Goal: Information Seeking & Learning: Find contact information

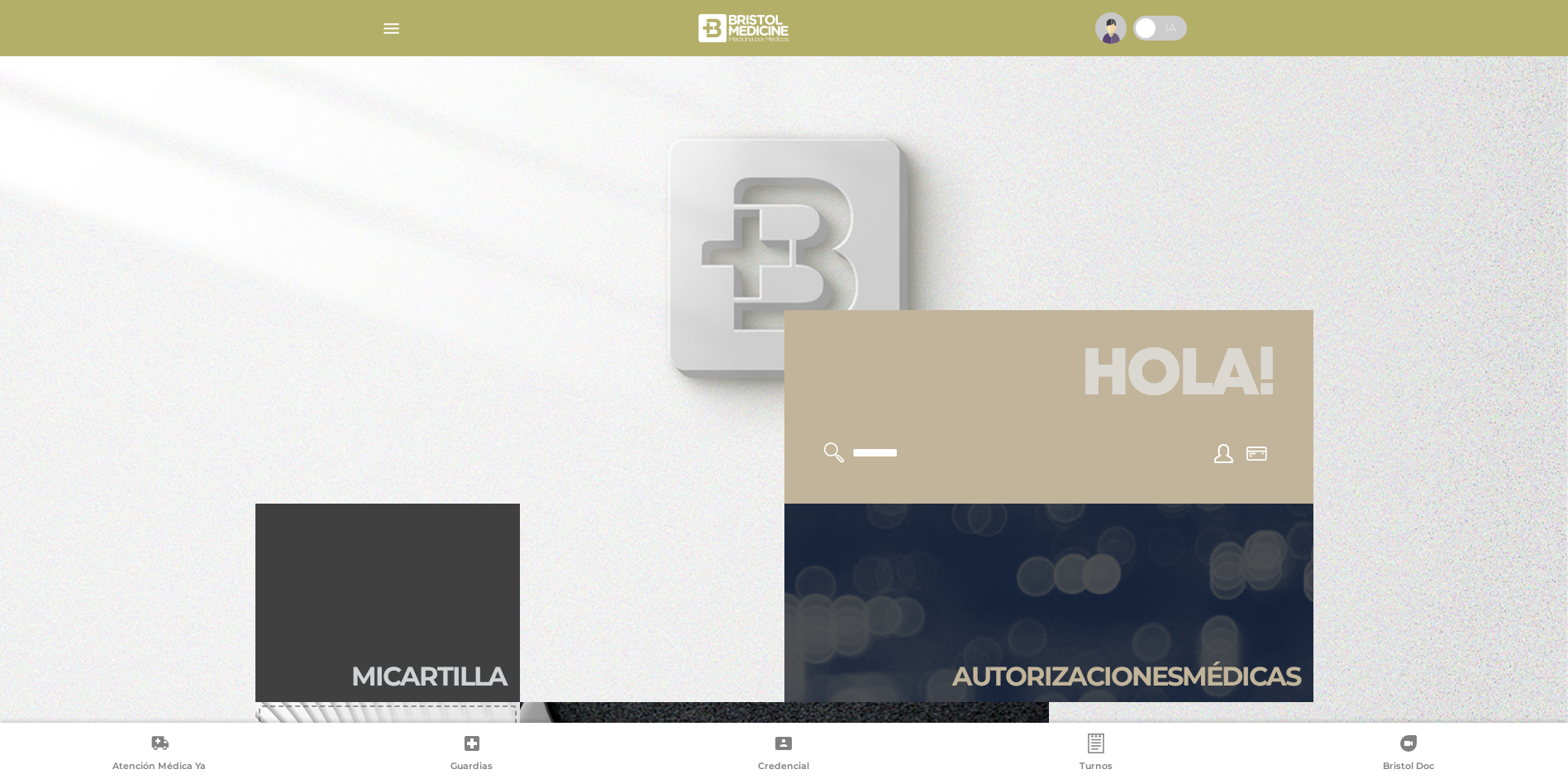
scroll to position [249, 0]
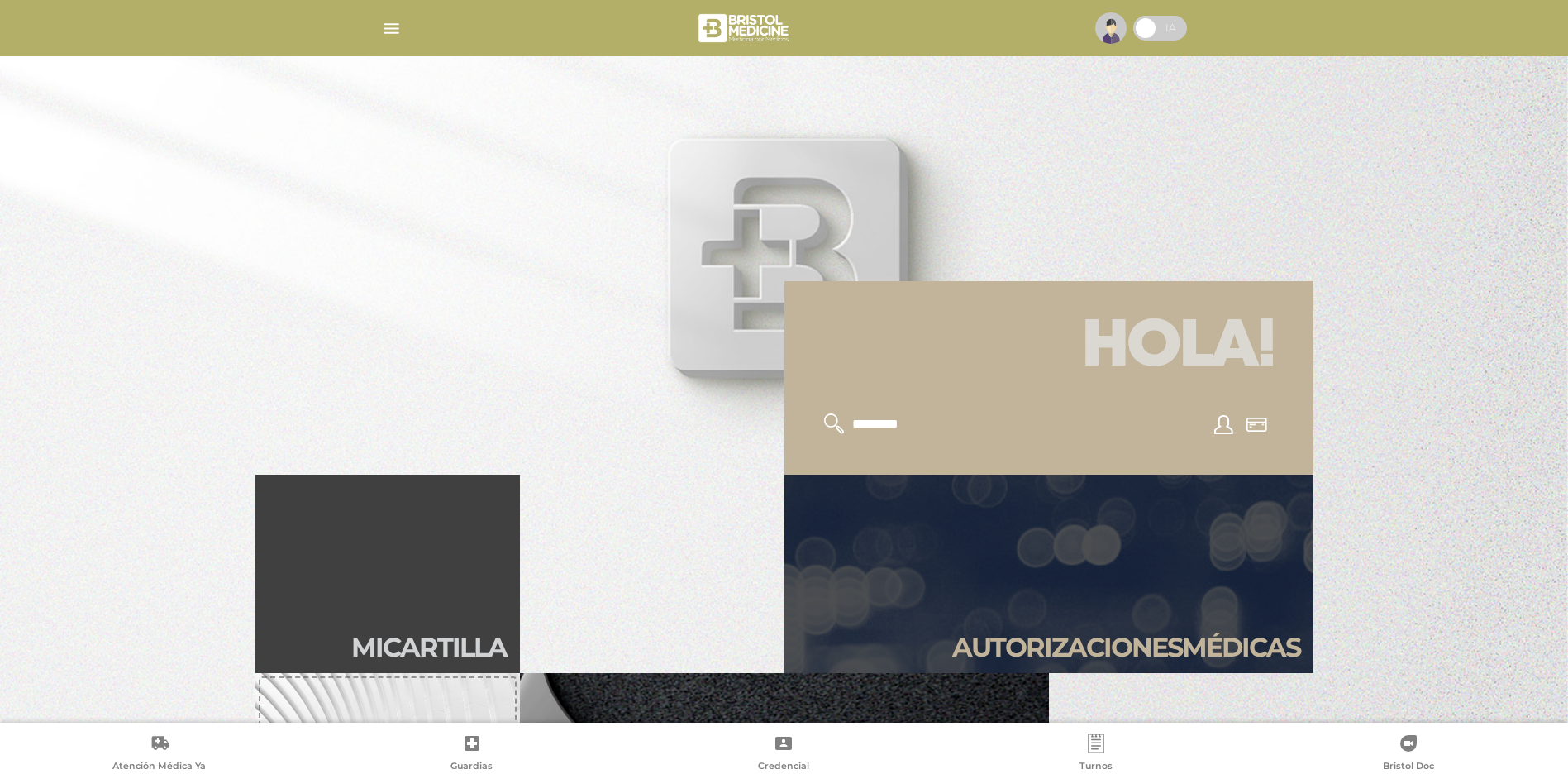
click at [896, 430] on input "text" at bounding box center [919, 424] width 136 height 21
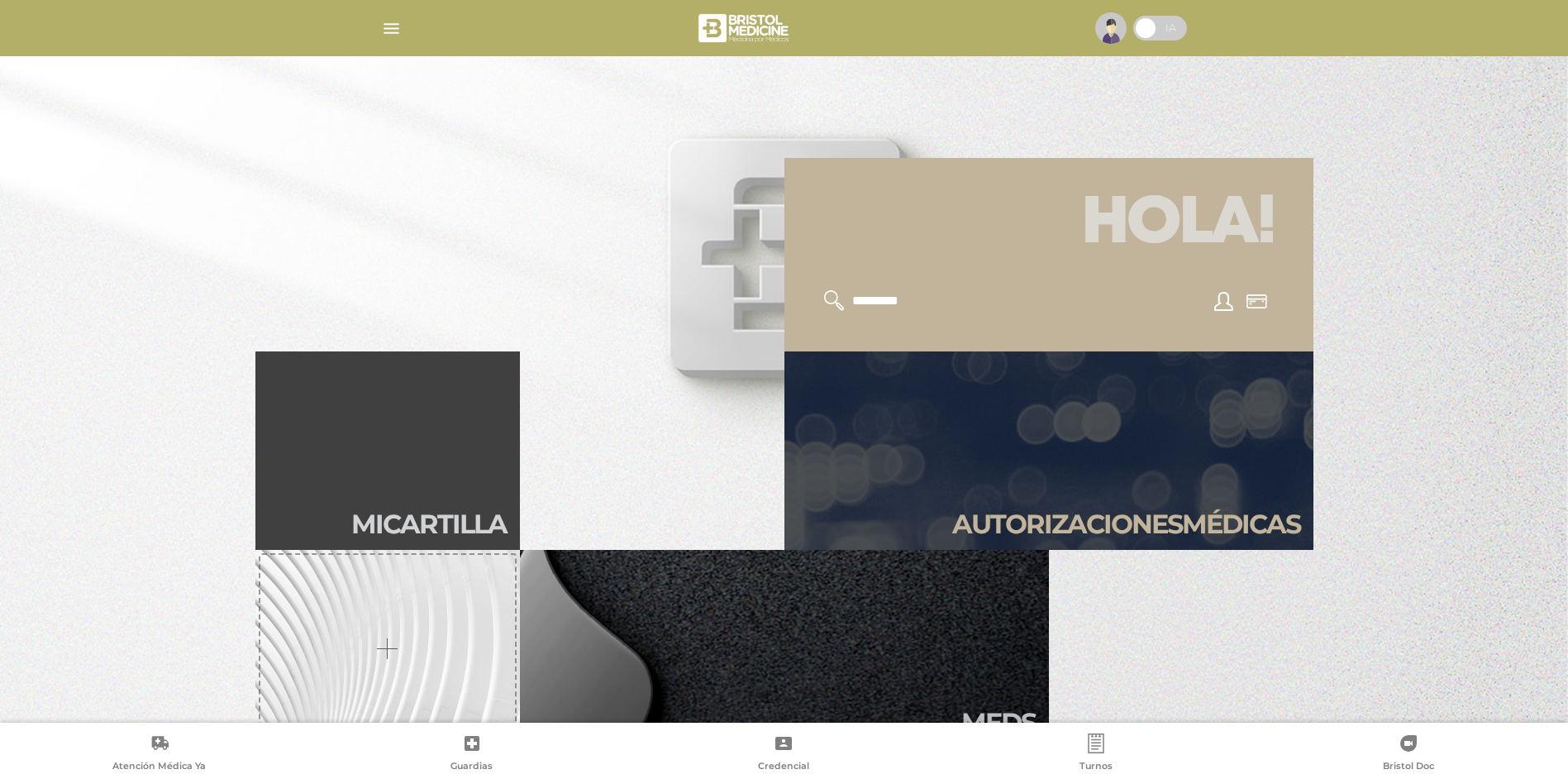
scroll to position [413, 0]
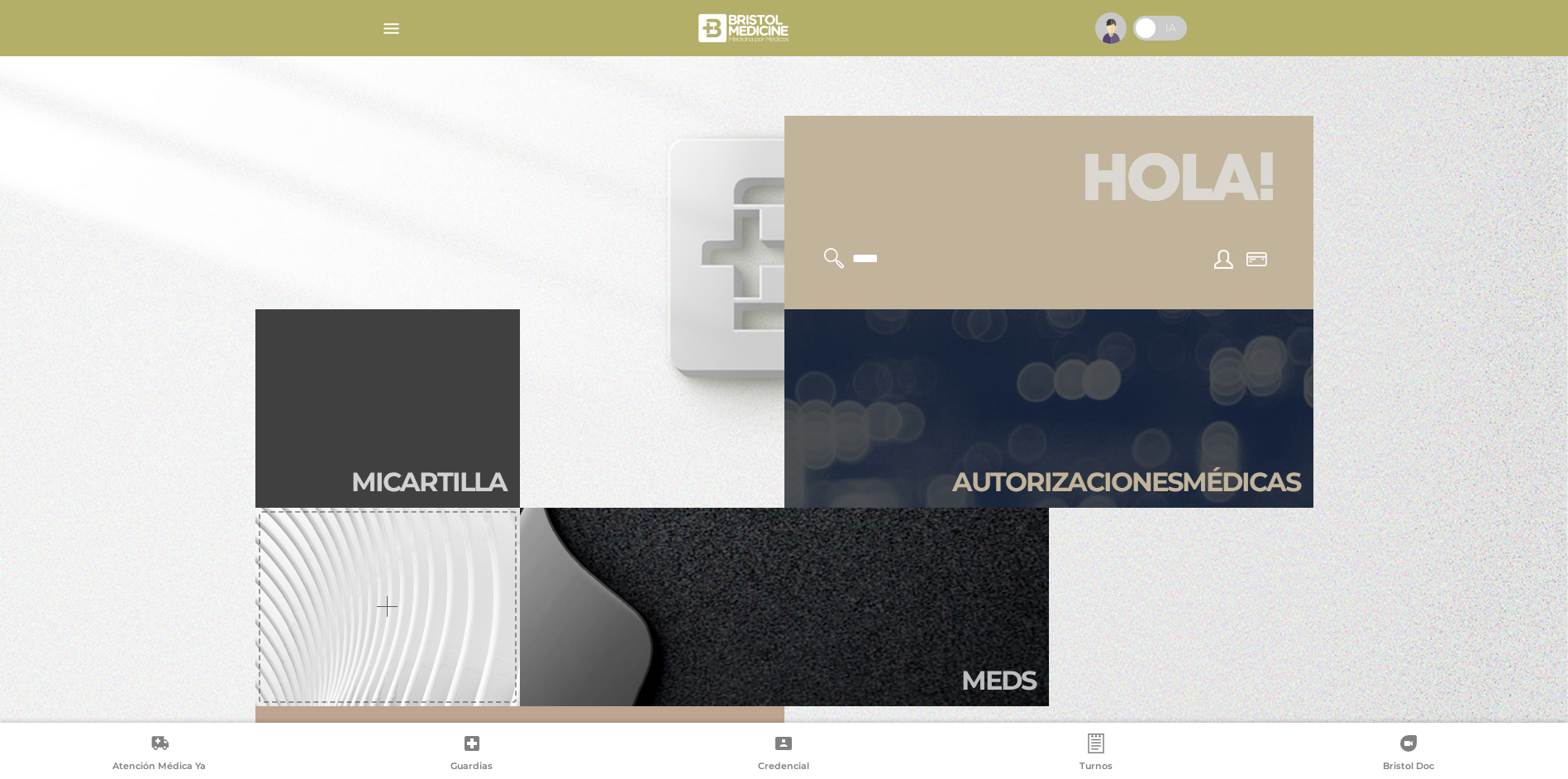
type input "*****"
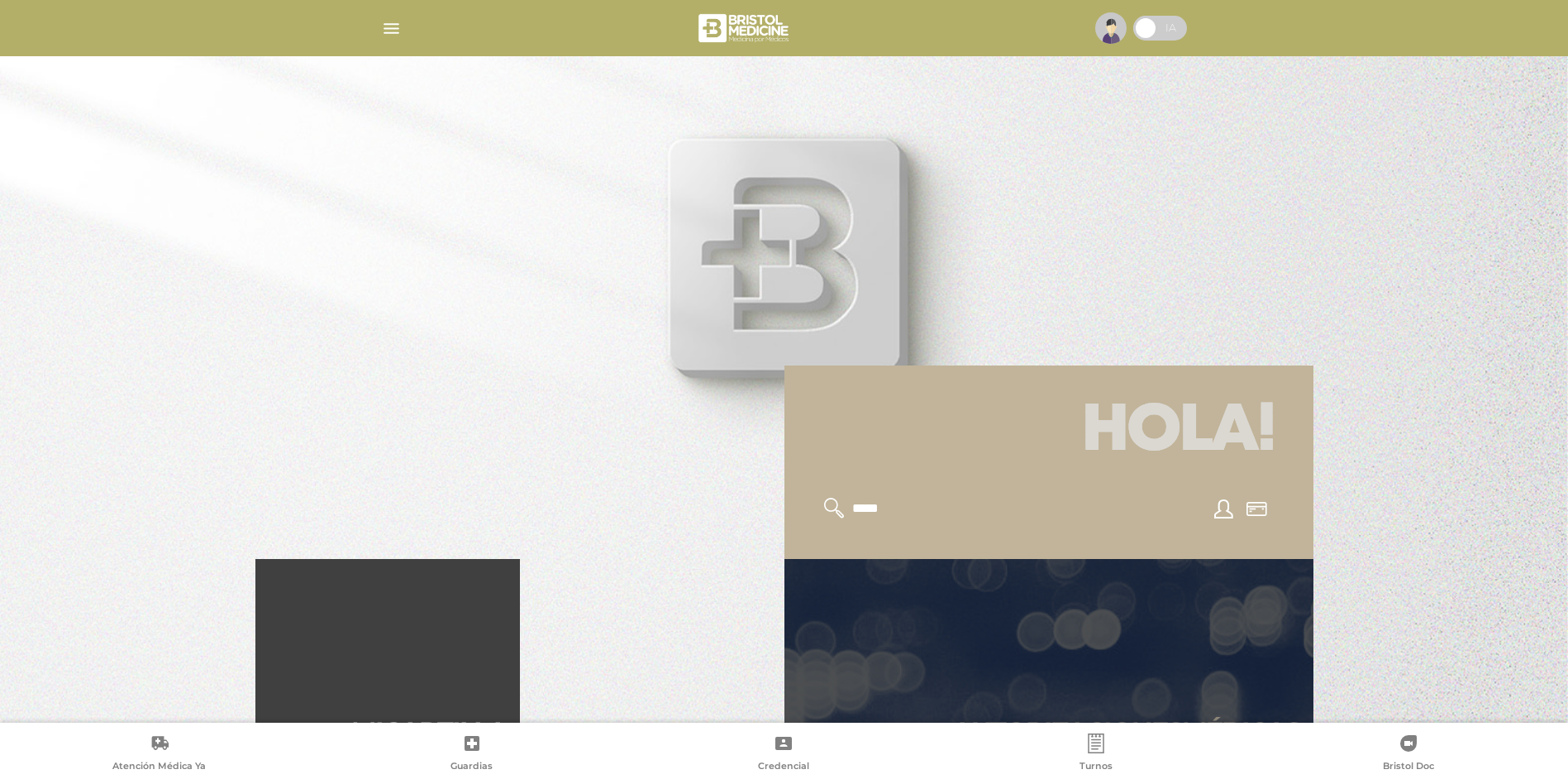
scroll to position [166, 0]
drag, startPoint x: 911, startPoint y: 512, endPoint x: 976, endPoint y: 438, distance: 98.5
click at [912, 511] on input "*****" at bounding box center [919, 507] width 136 height 21
drag, startPoint x: 935, startPoint y: 509, endPoint x: 769, endPoint y: 499, distance: 166.3
click at [769, 500] on div "Hola! *****" at bounding box center [784, 196] width 1058 height 723
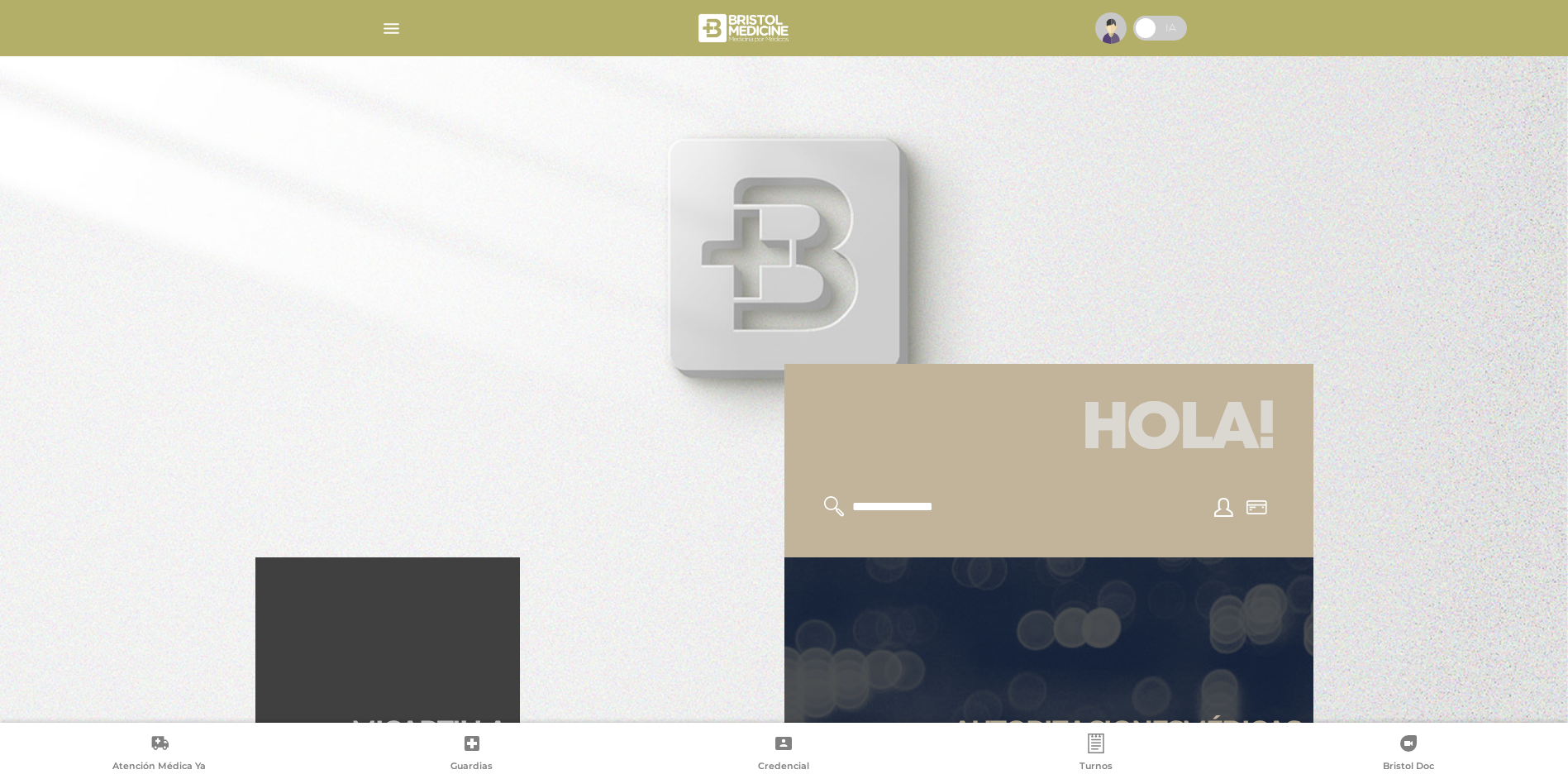
type input "**********"
click at [1009, 507] on div "**********" at bounding box center [1049, 507] width 490 height 61
click at [951, 512] on input "**********" at bounding box center [919, 507] width 136 height 21
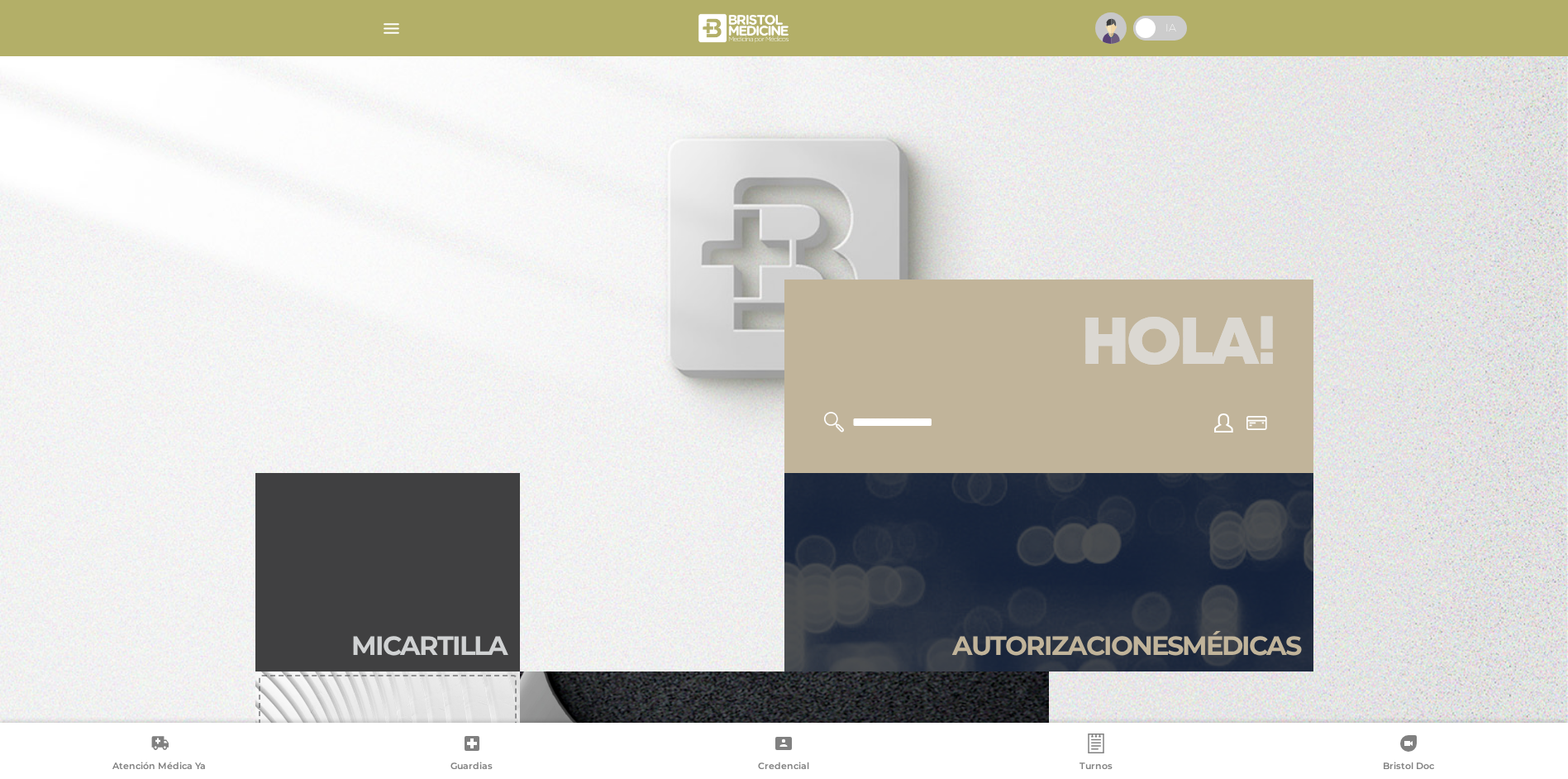
scroll to position [249, 0]
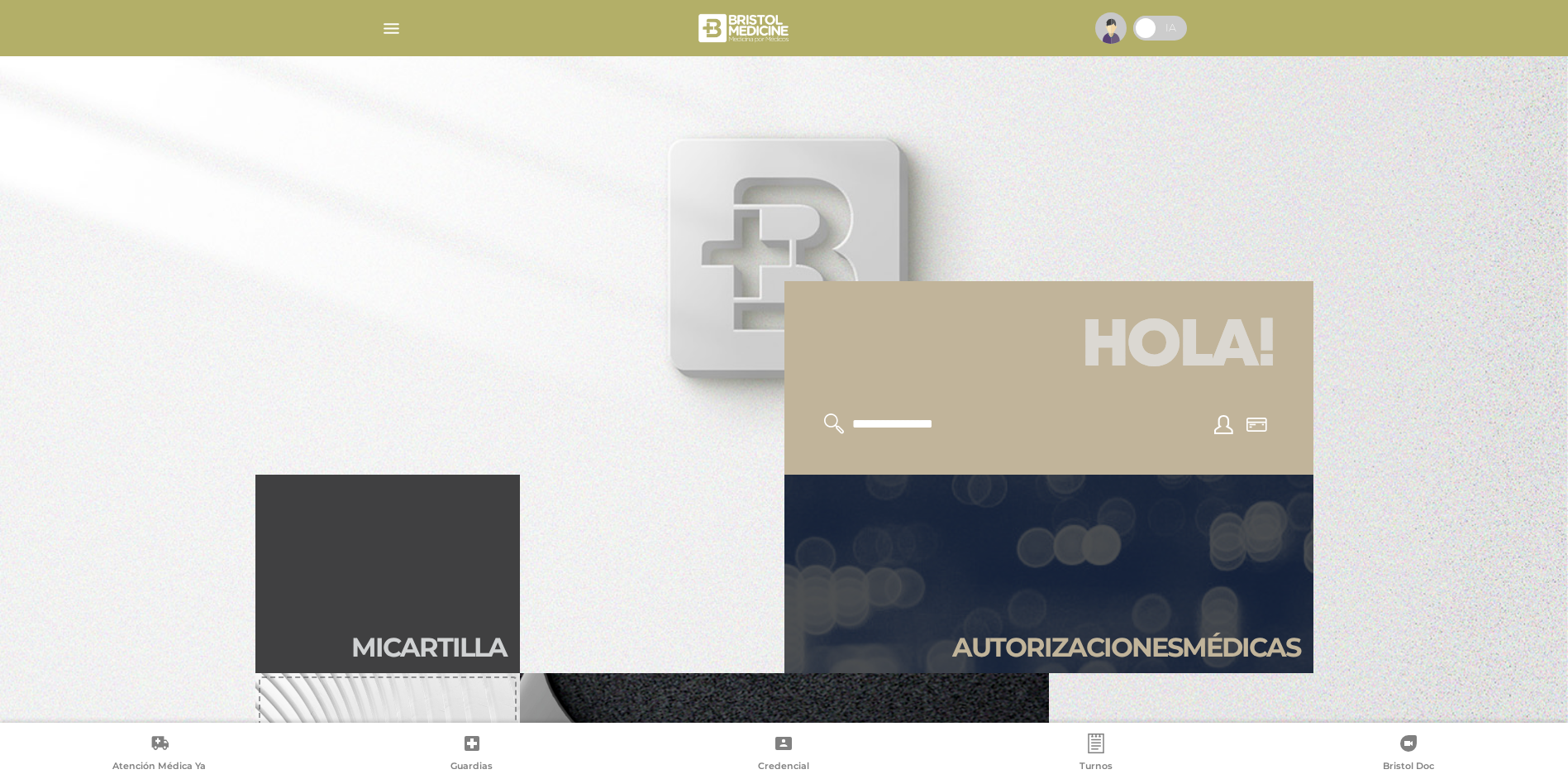
click at [834, 426] on icon at bounding box center [834, 423] width 20 height 20
click at [828, 422] on icon at bounding box center [834, 423] width 20 height 20
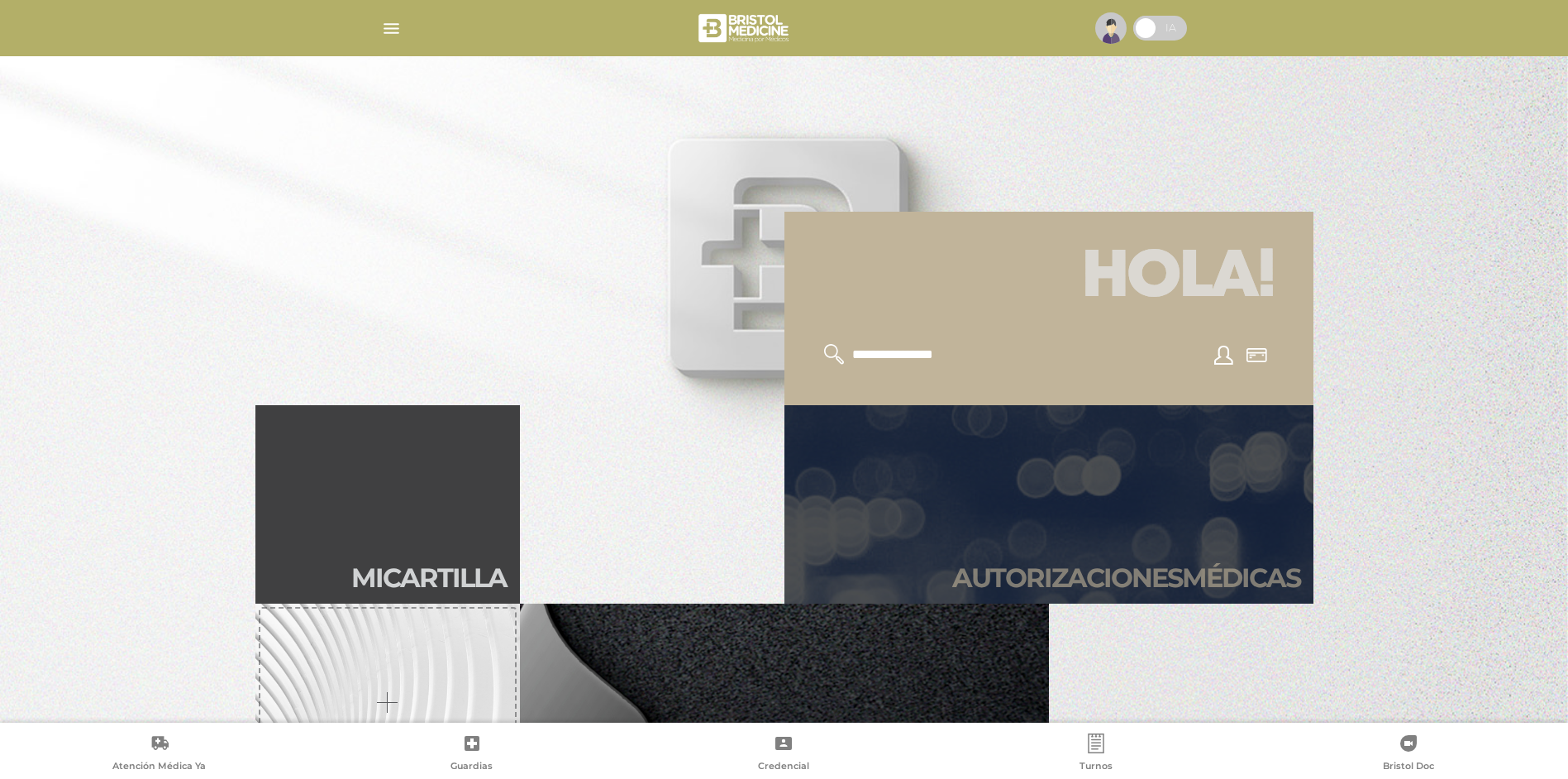
scroll to position [413, 0]
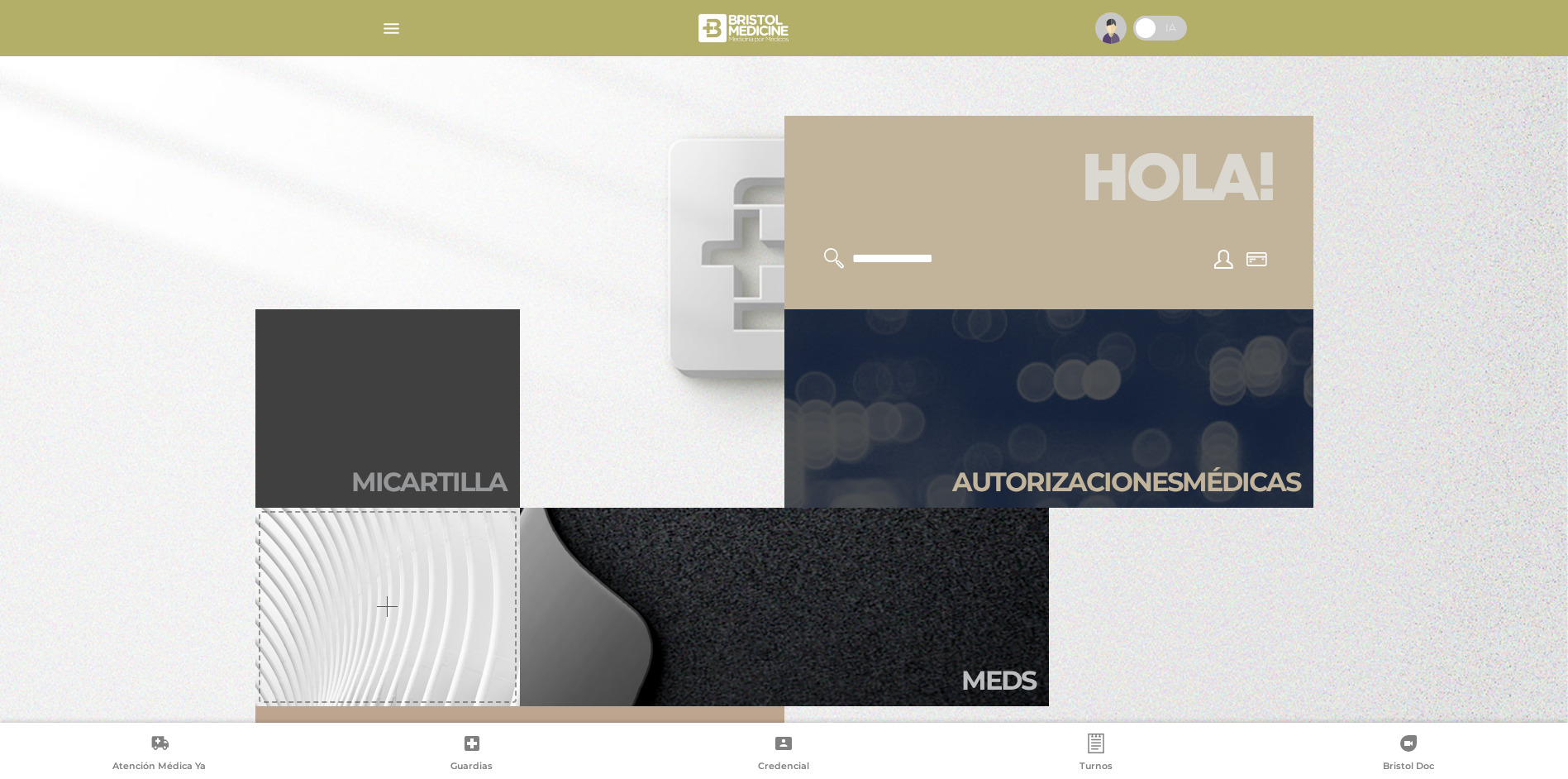
click at [418, 478] on h2 "Mi car tilla" at bounding box center [429, 482] width 155 height 32
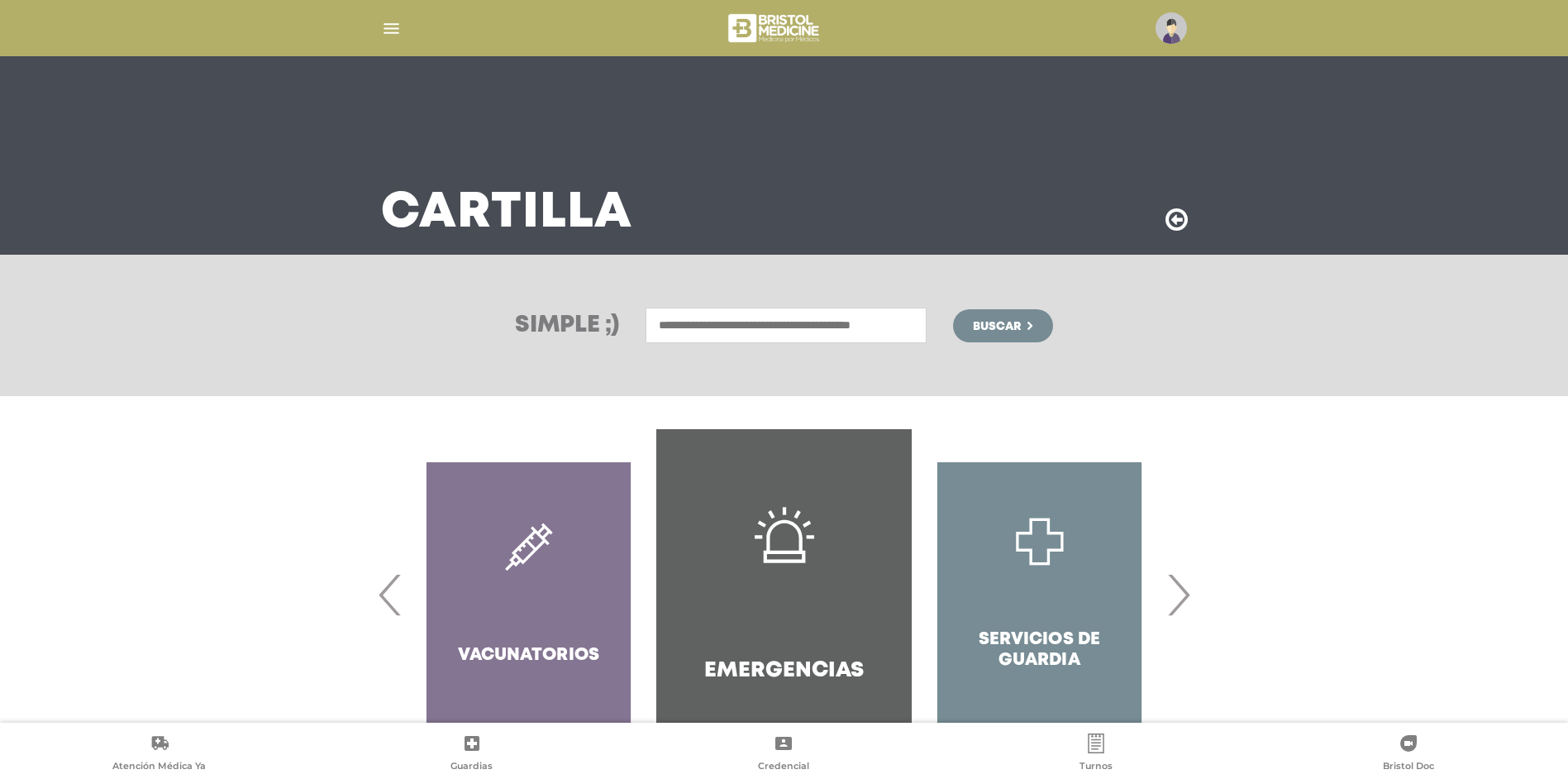
click at [418, 478] on div "Vacunatorios" at bounding box center [529, 594] width 255 height 330
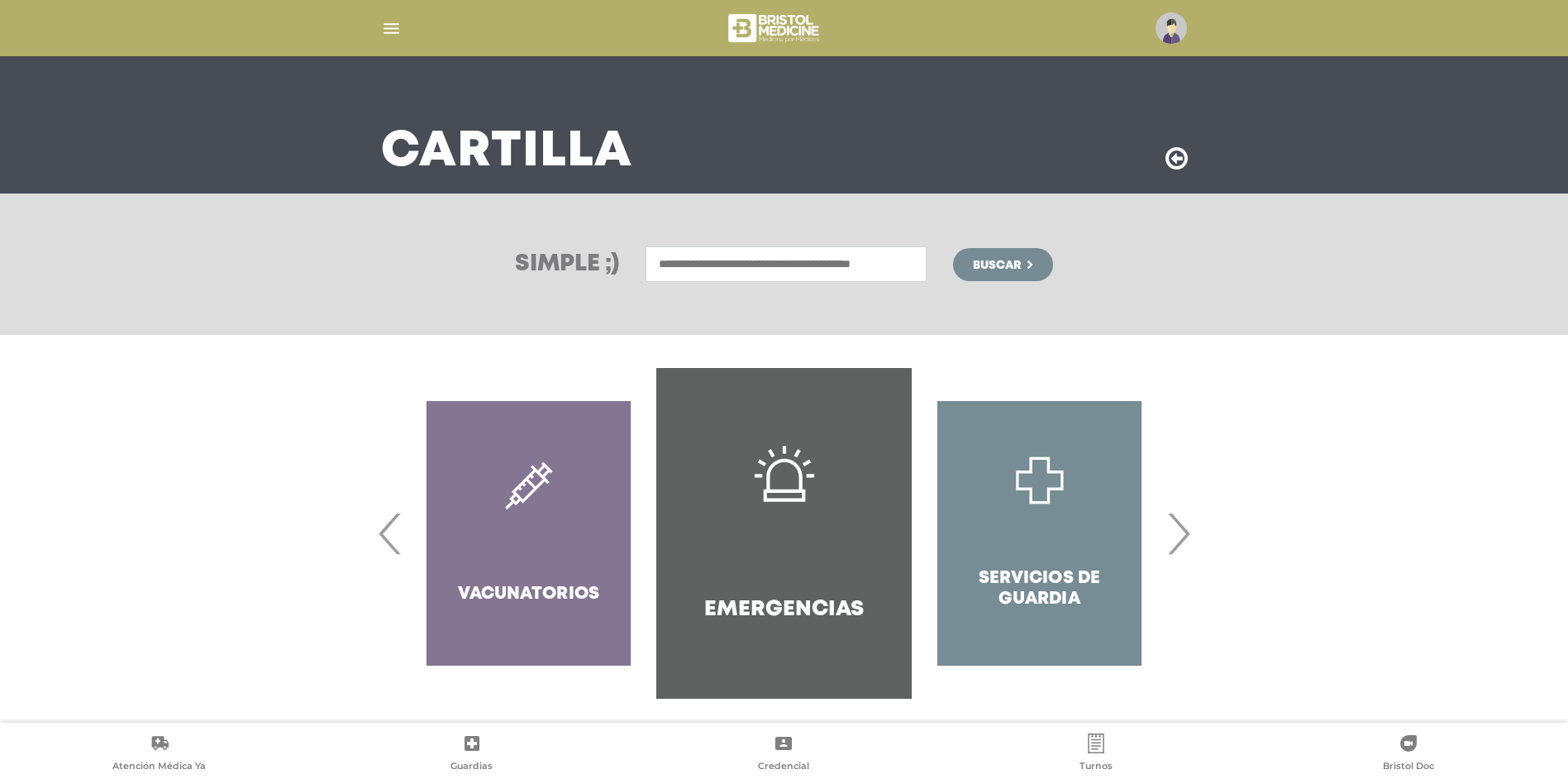
scroll to position [70, 0]
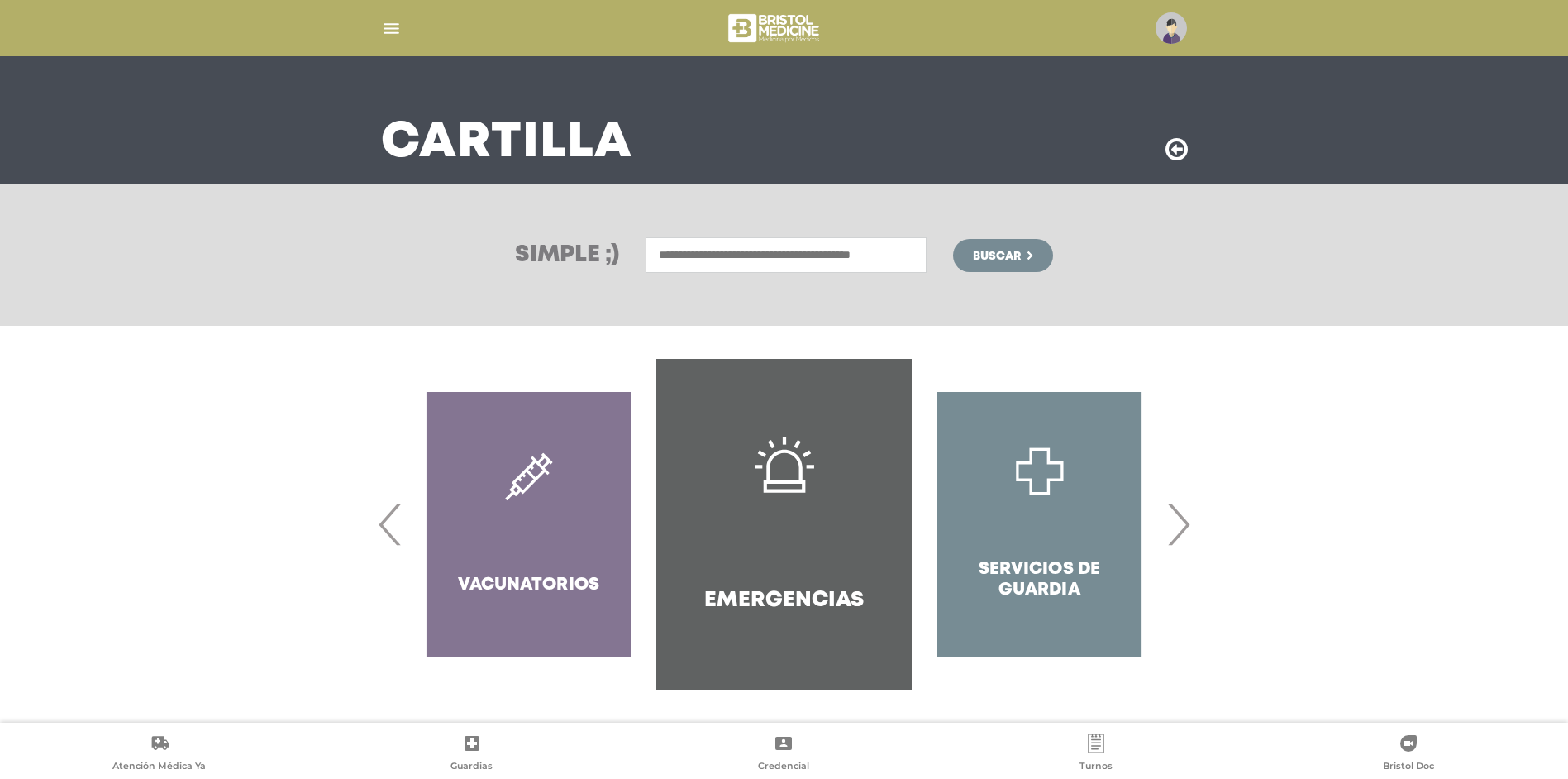
click at [1180, 526] on span "›" at bounding box center [1179, 523] width 33 height 89
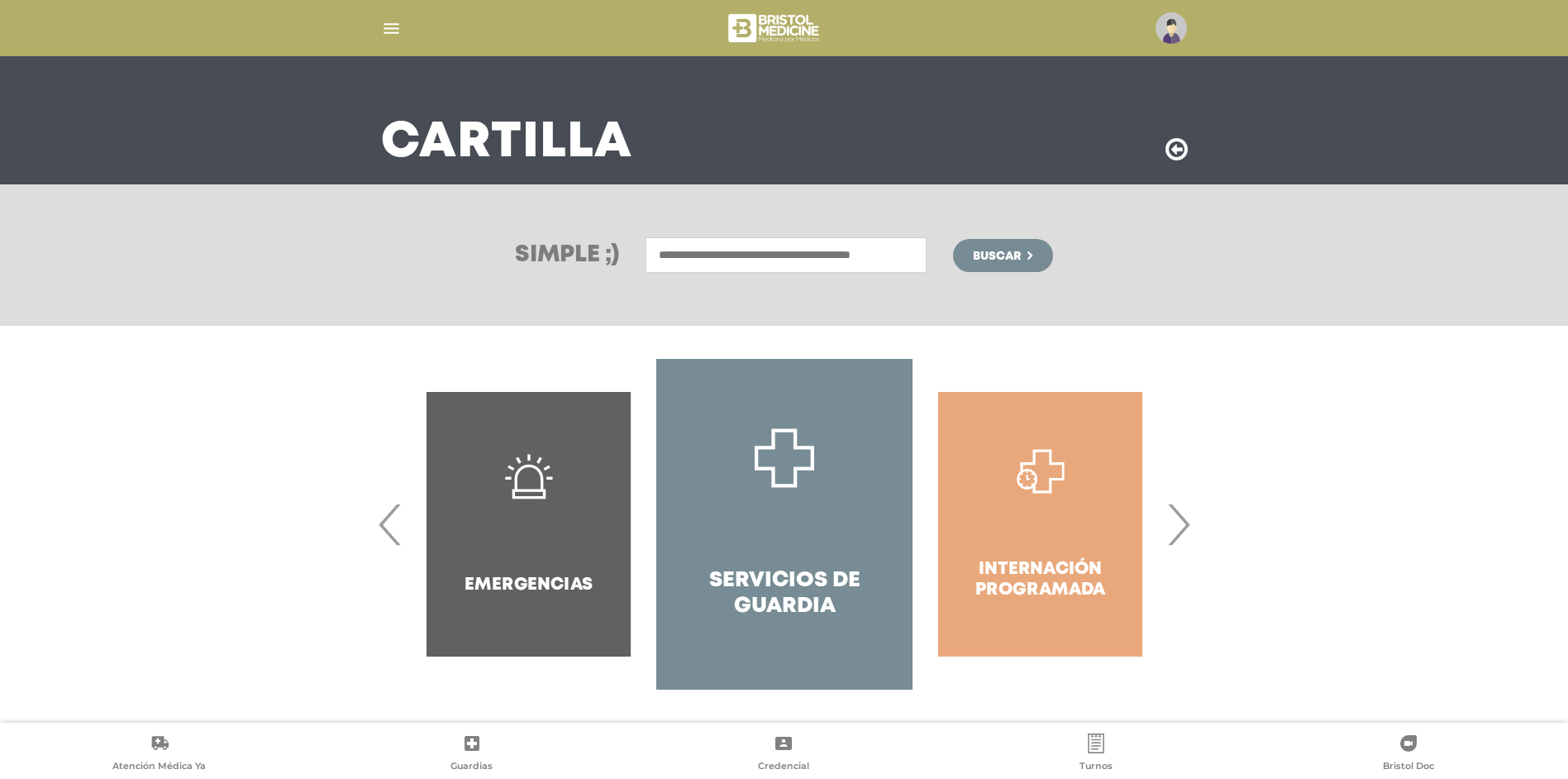
click at [1178, 531] on span "›" at bounding box center [1179, 523] width 33 height 89
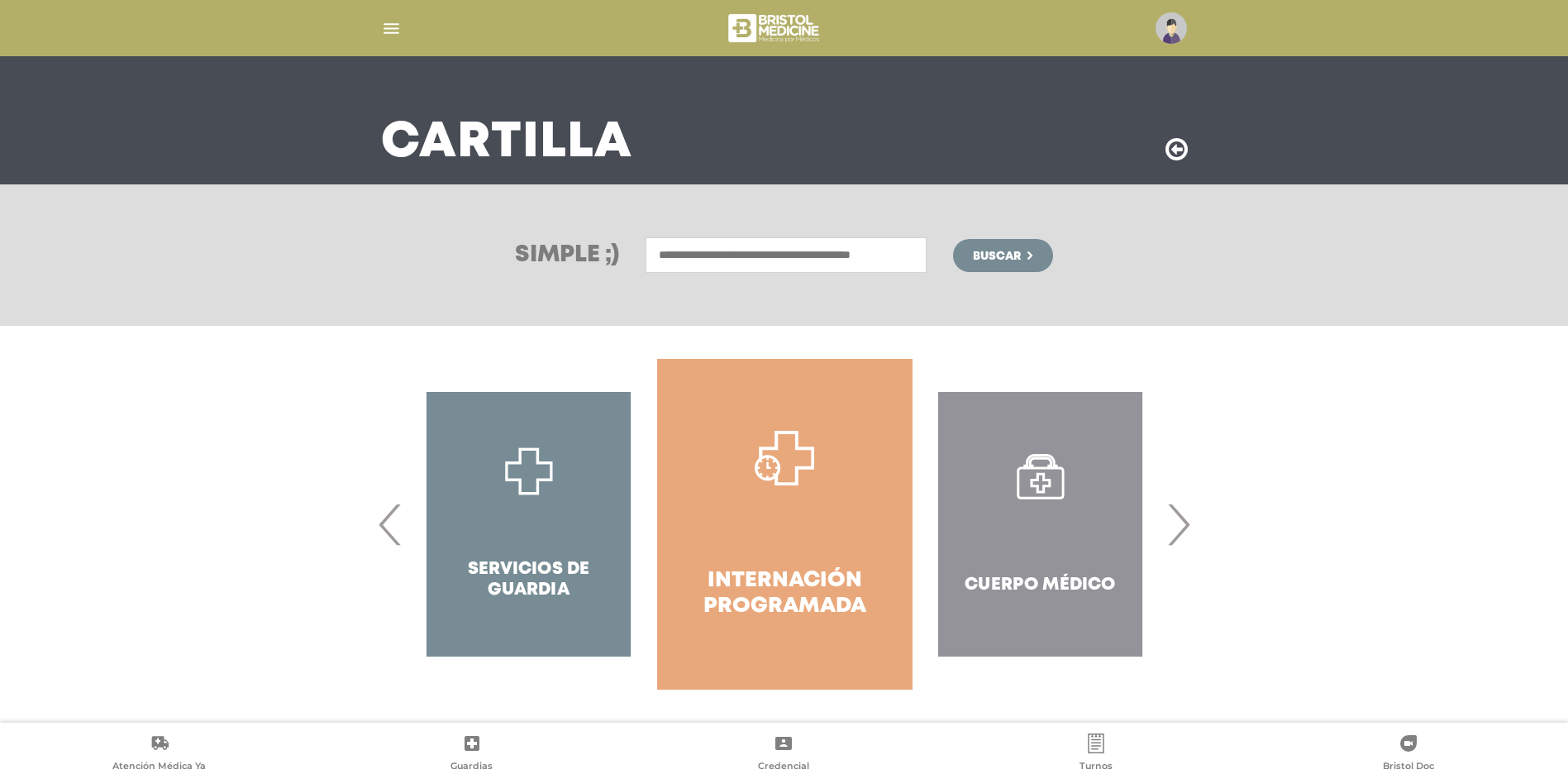
click at [1178, 531] on span "›" at bounding box center [1179, 523] width 33 height 89
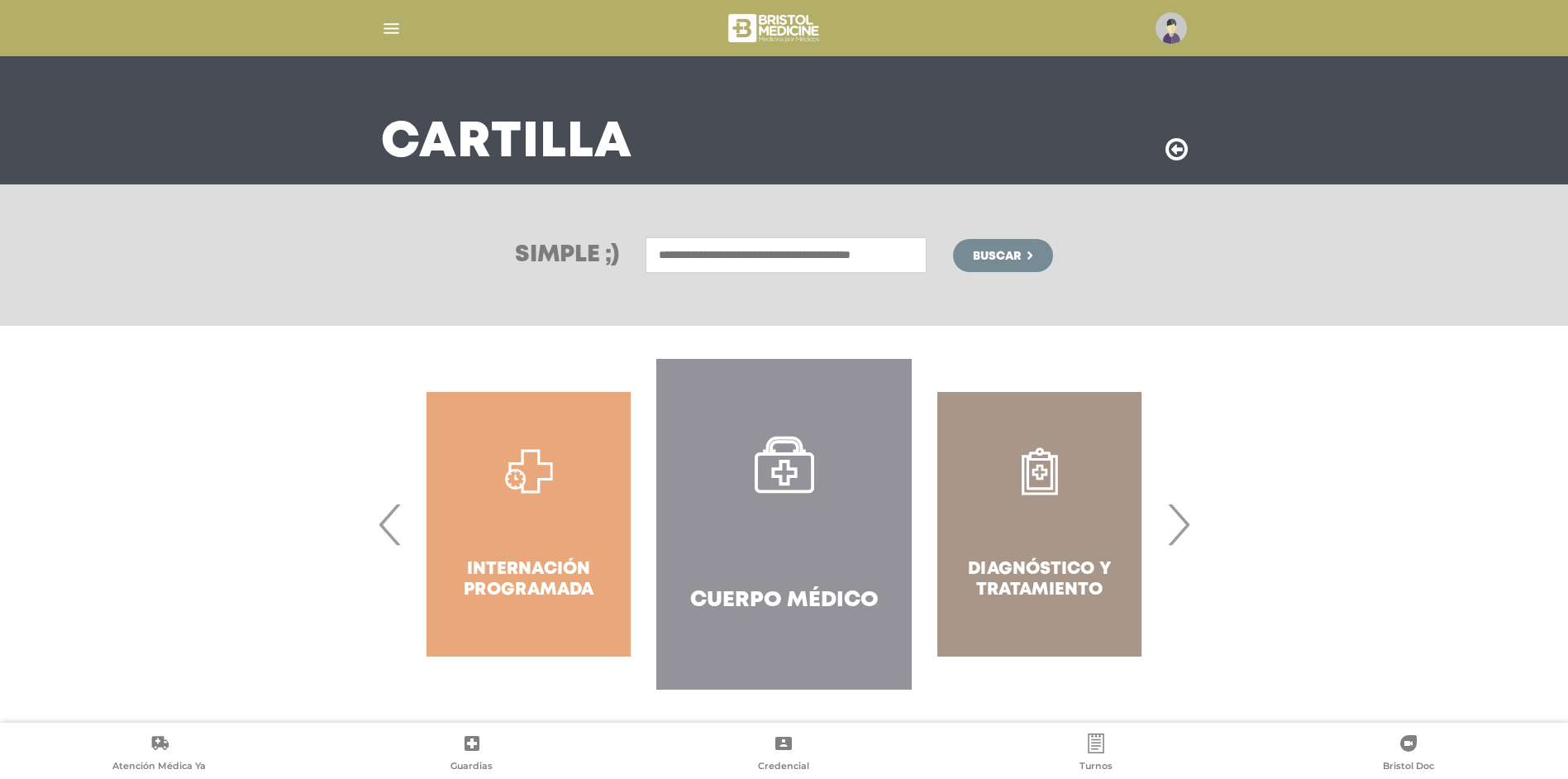
click at [1069, 573] on div "Diagnóstico y Tratamiento" at bounding box center [1039, 523] width 255 height 330
click at [1054, 530] on div "Diagnóstico y Tratamiento" at bounding box center [1039, 523] width 255 height 330
click at [1046, 476] on div "Diagnóstico y Tratamiento" at bounding box center [1039, 523] width 255 height 330
click at [1187, 524] on span "›" at bounding box center [1179, 523] width 33 height 89
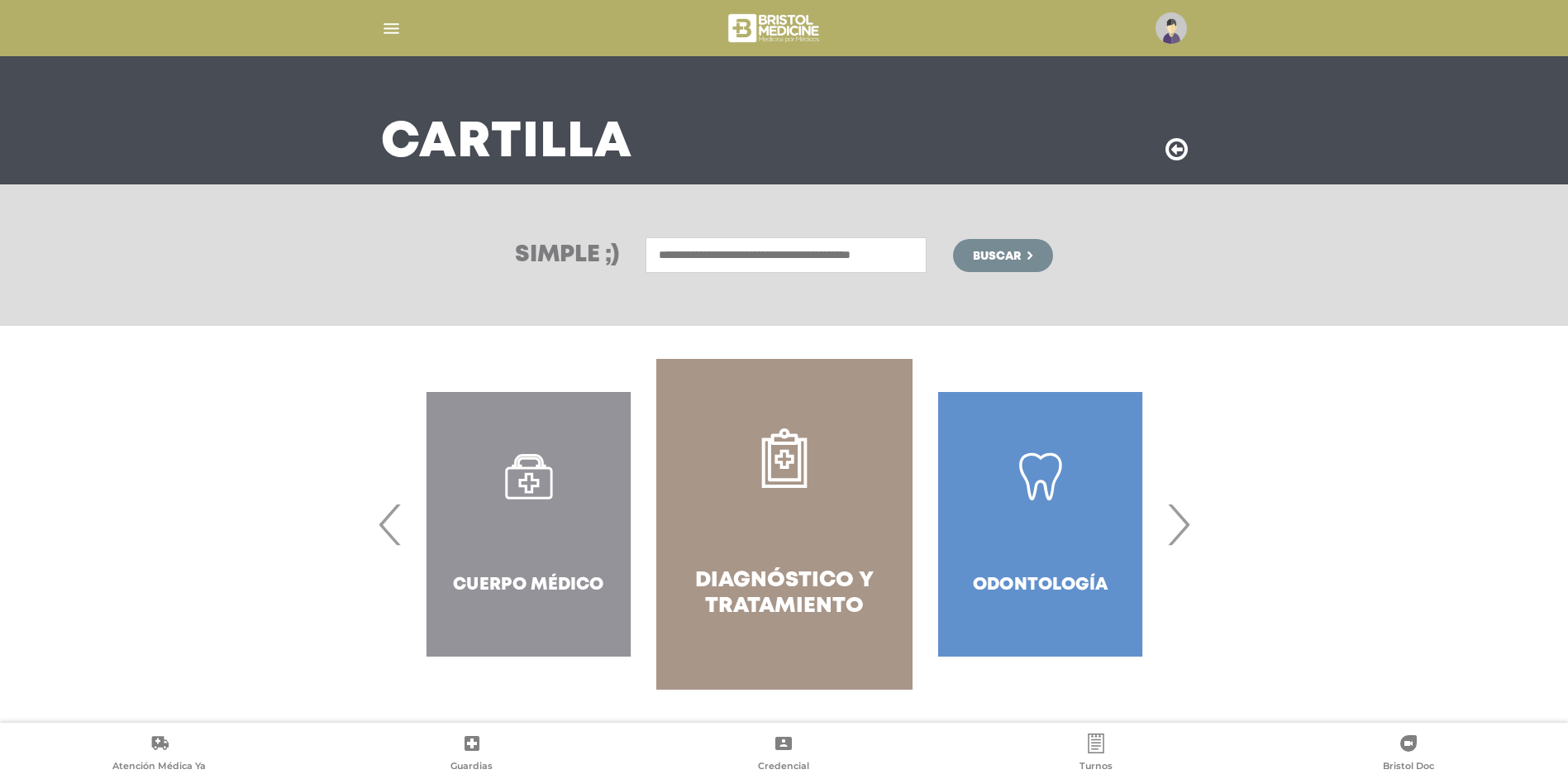
click at [764, 521] on link "Diagnóstico y Tratamiento" at bounding box center [784, 523] width 255 height 330
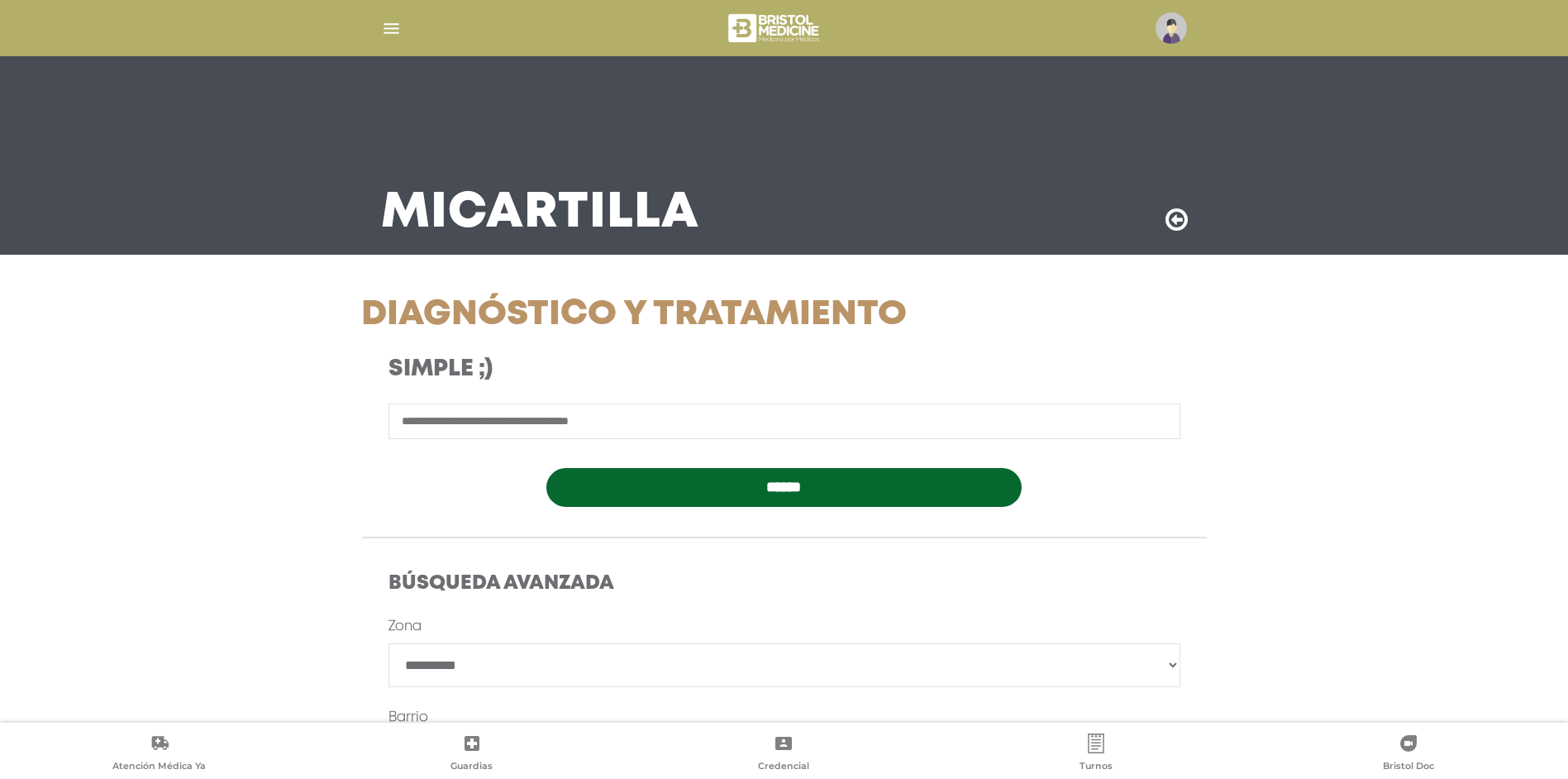
scroll to position [83, 0]
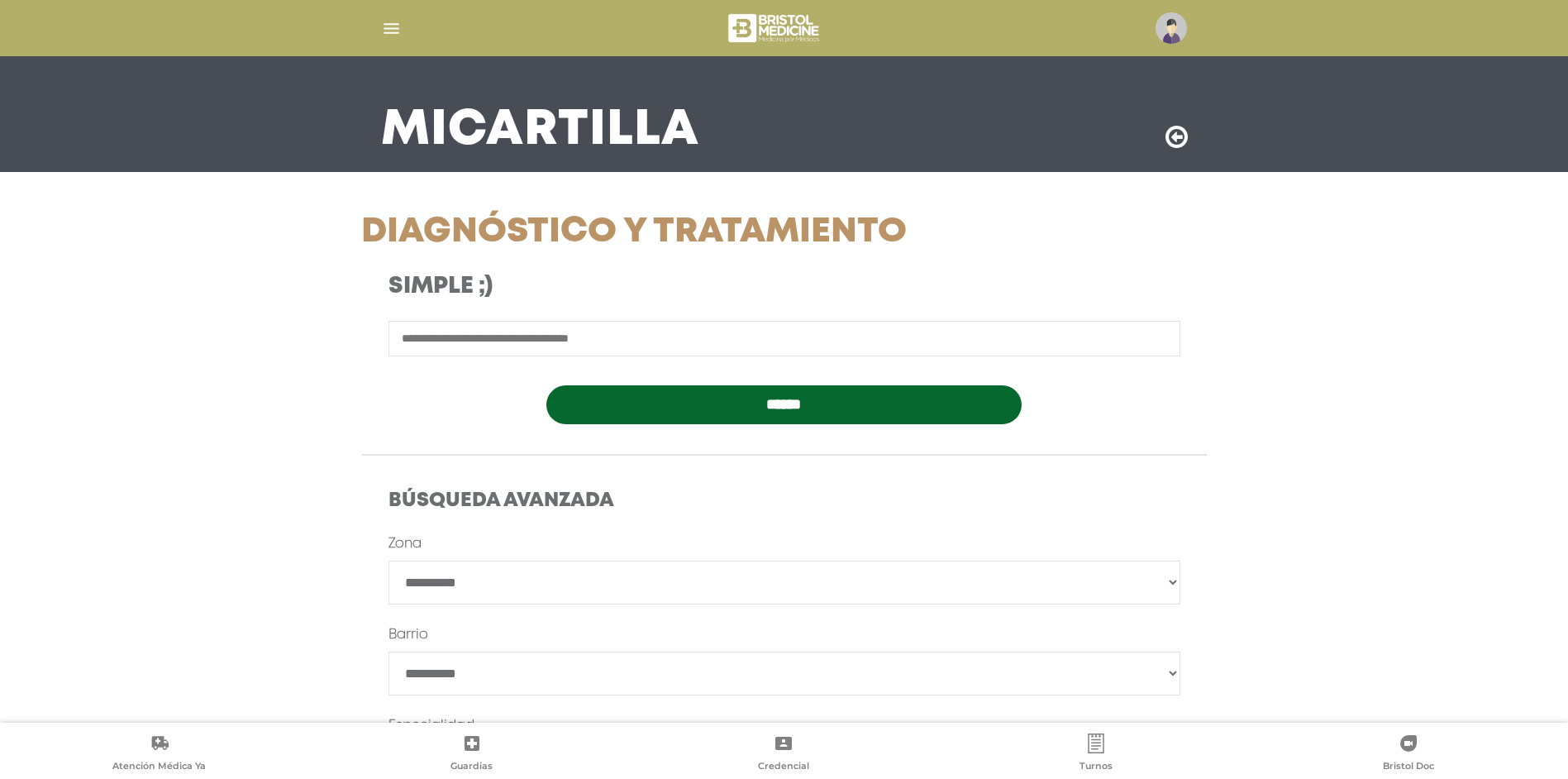
click at [521, 344] on input "text" at bounding box center [784, 338] width 792 height 35
type input "**********"
click at [724, 397] on input "******" at bounding box center [784, 404] width 476 height 39
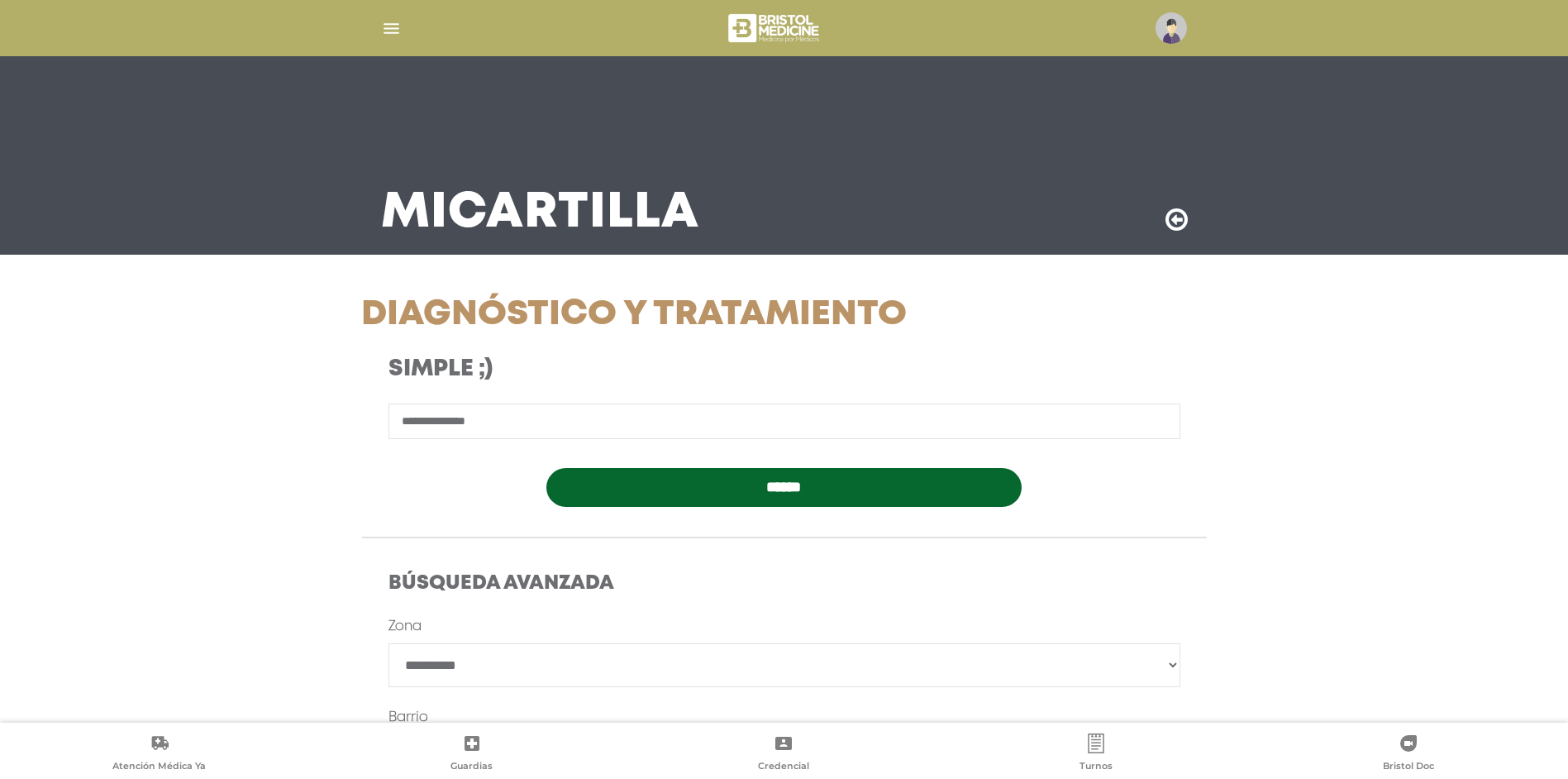
scroll to position [83, 0]
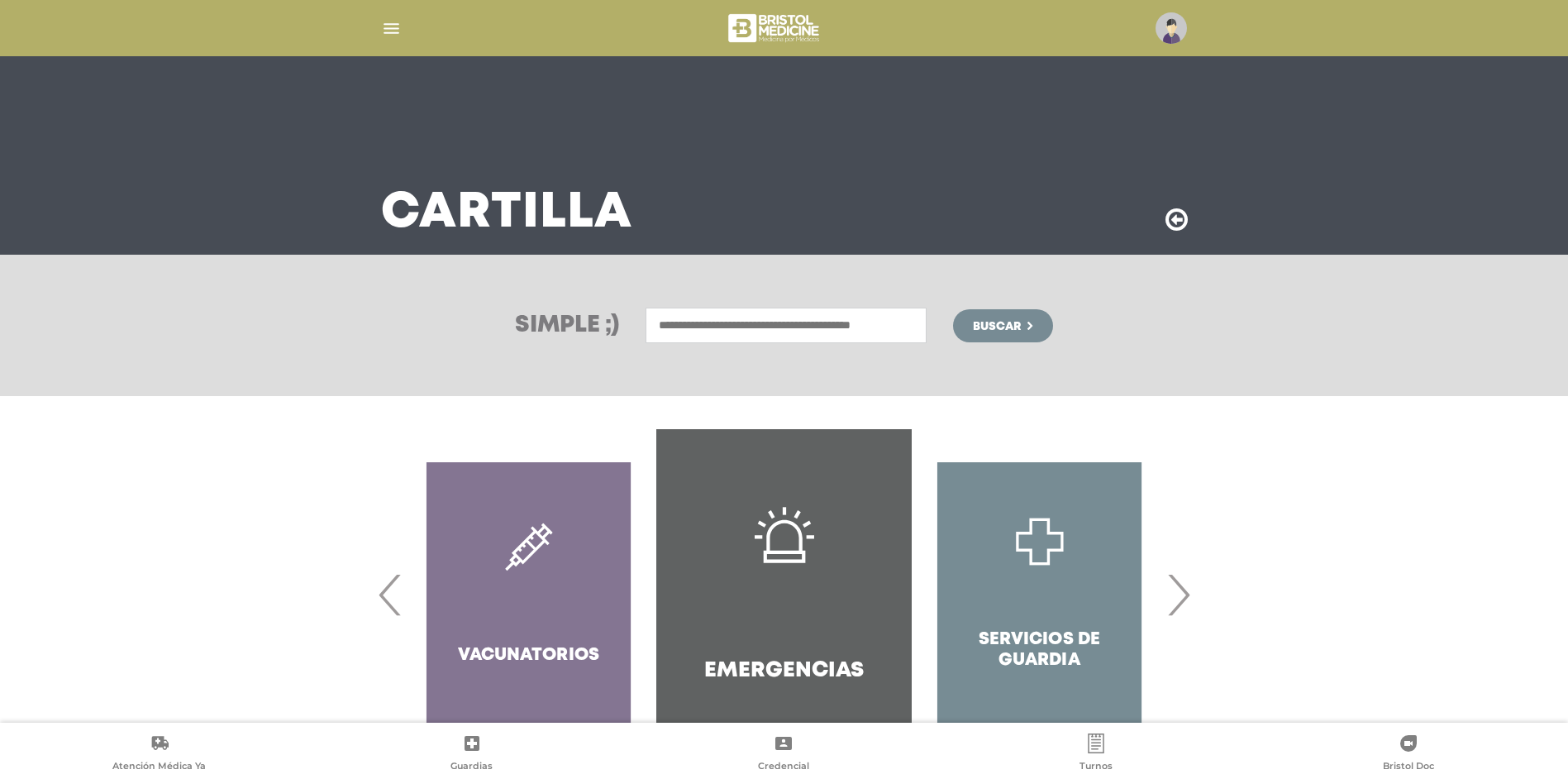
scroll to position [70, 0]
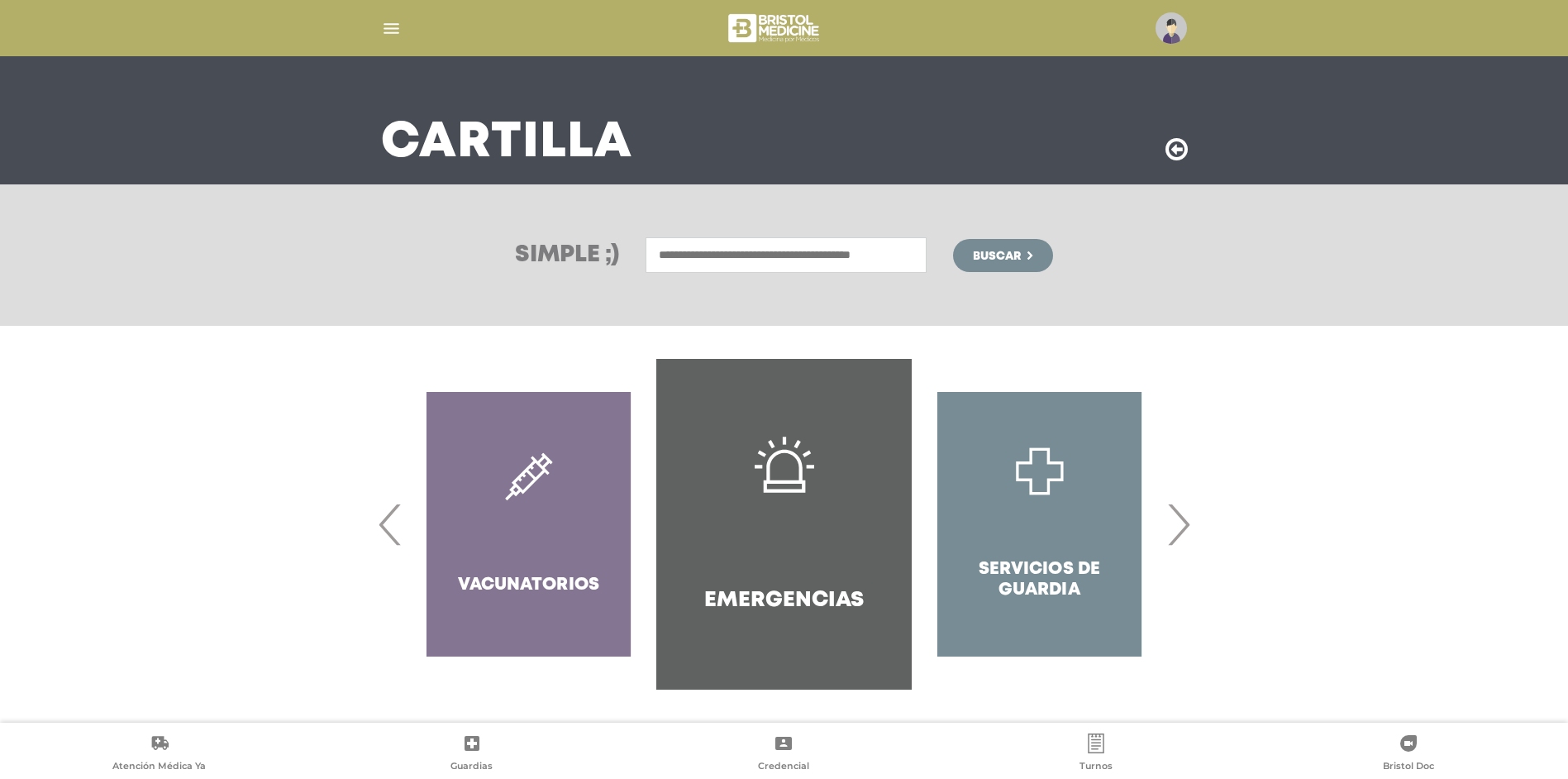
click at [1188, 536] on span "›" at bounding box center [1179, 523] width 33 height 89
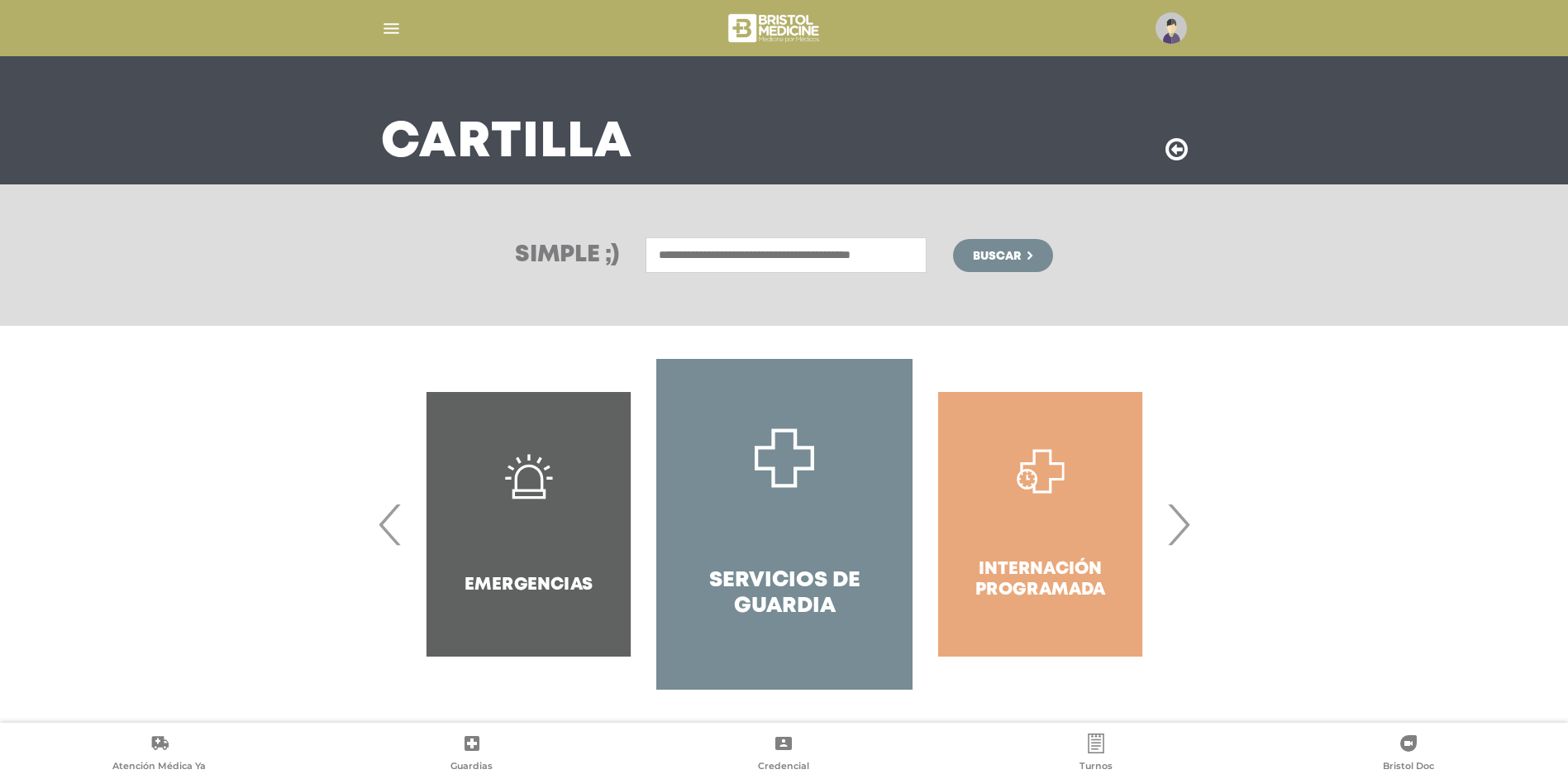
click at [1185, 536] on span "›" at bounding box center [1179, 523] width 33 height 89
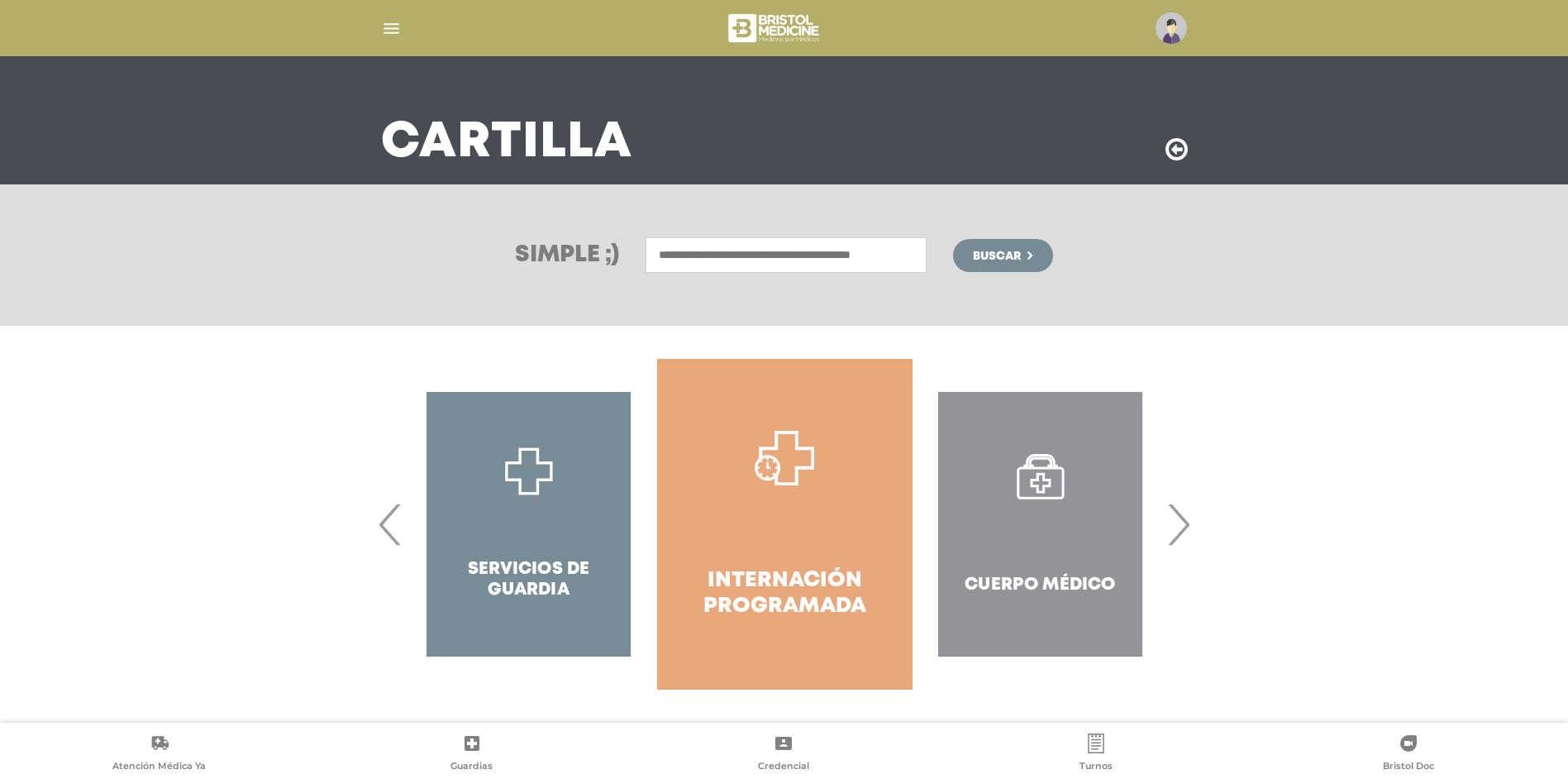
click at [1189, 531] on span "›" at bounding box center [1179, 523] width 33 height 89
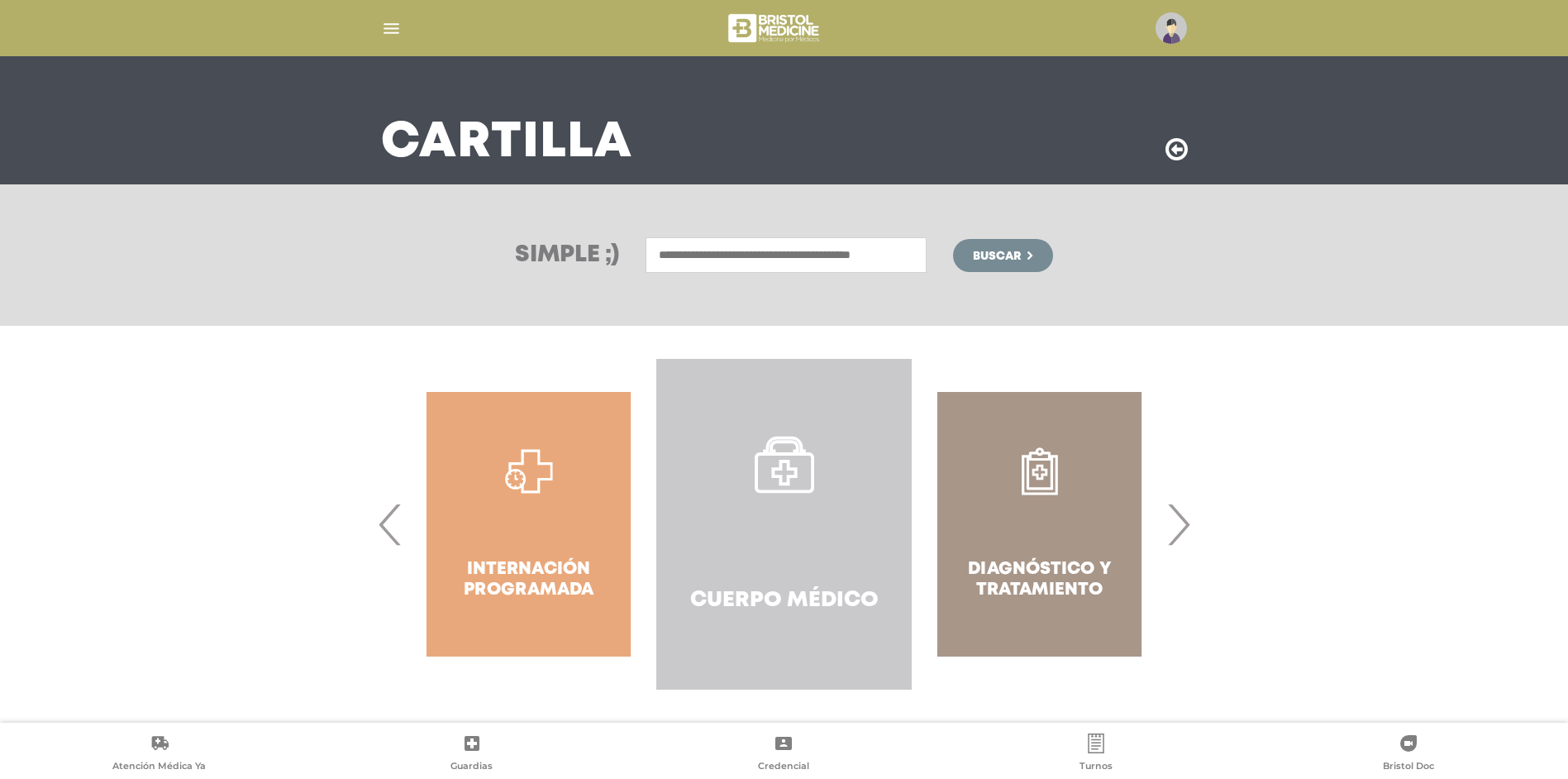
click at [780, 507] on link "Cuerpo Médico" at bounding box center [784, 523] width 255 height 330
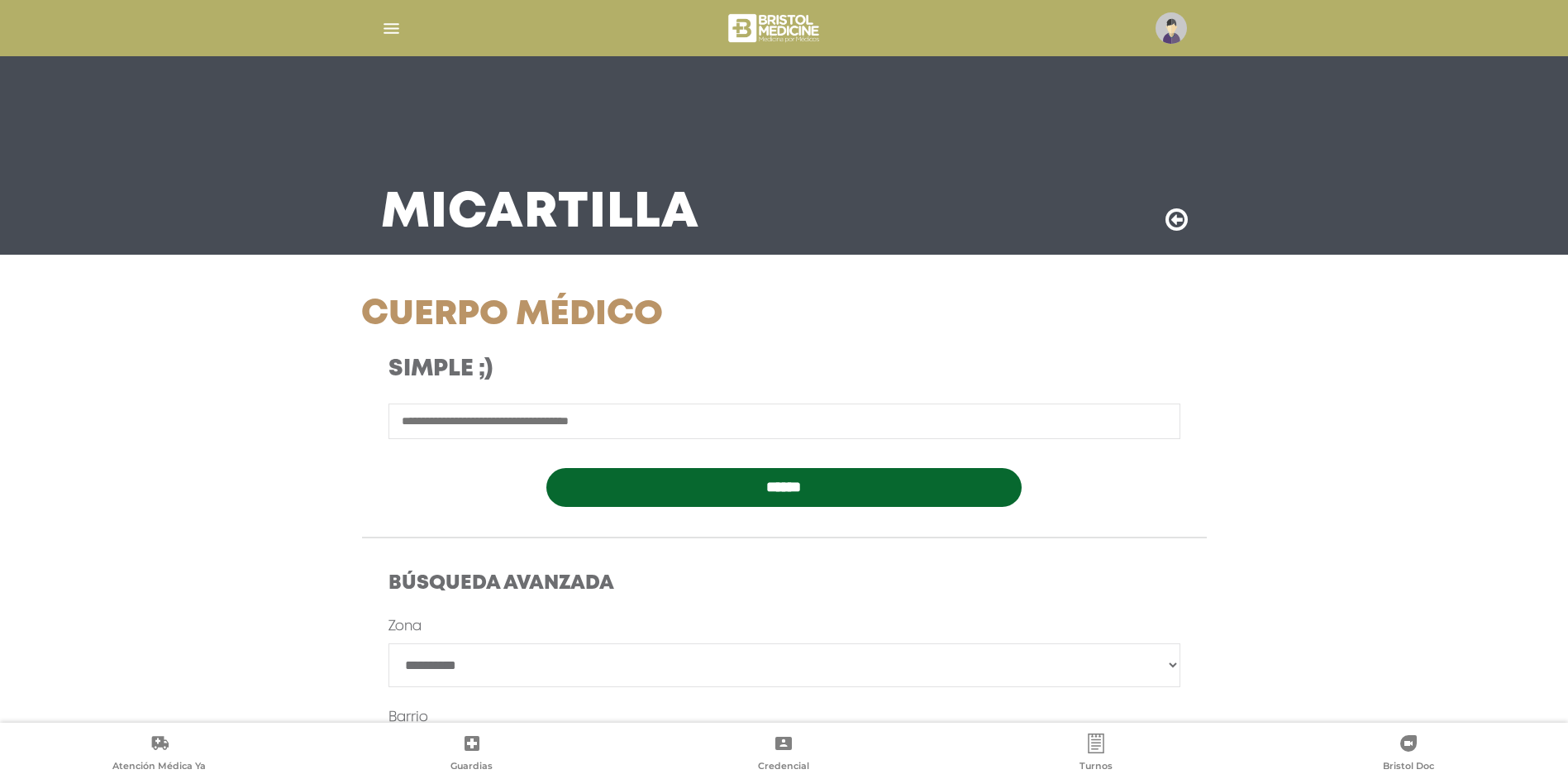
click at [692, 424] on input "text" at bounding box center [784, 421] width 792 height 35
type input "**********"
click at [743, 490] on input "******" at bounding box center [784, 487] width 476 height 39
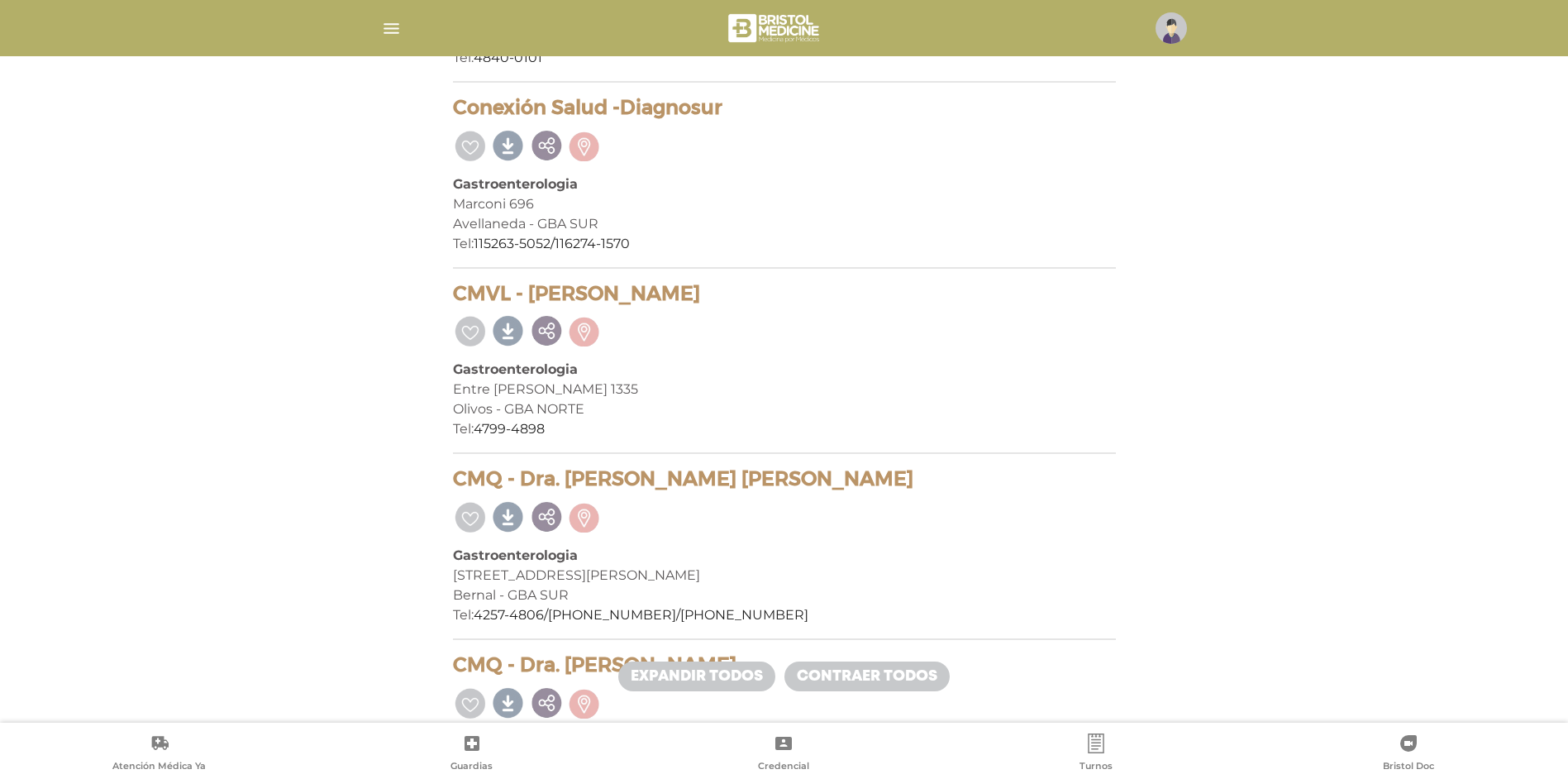
scroll to position [4995, 0]
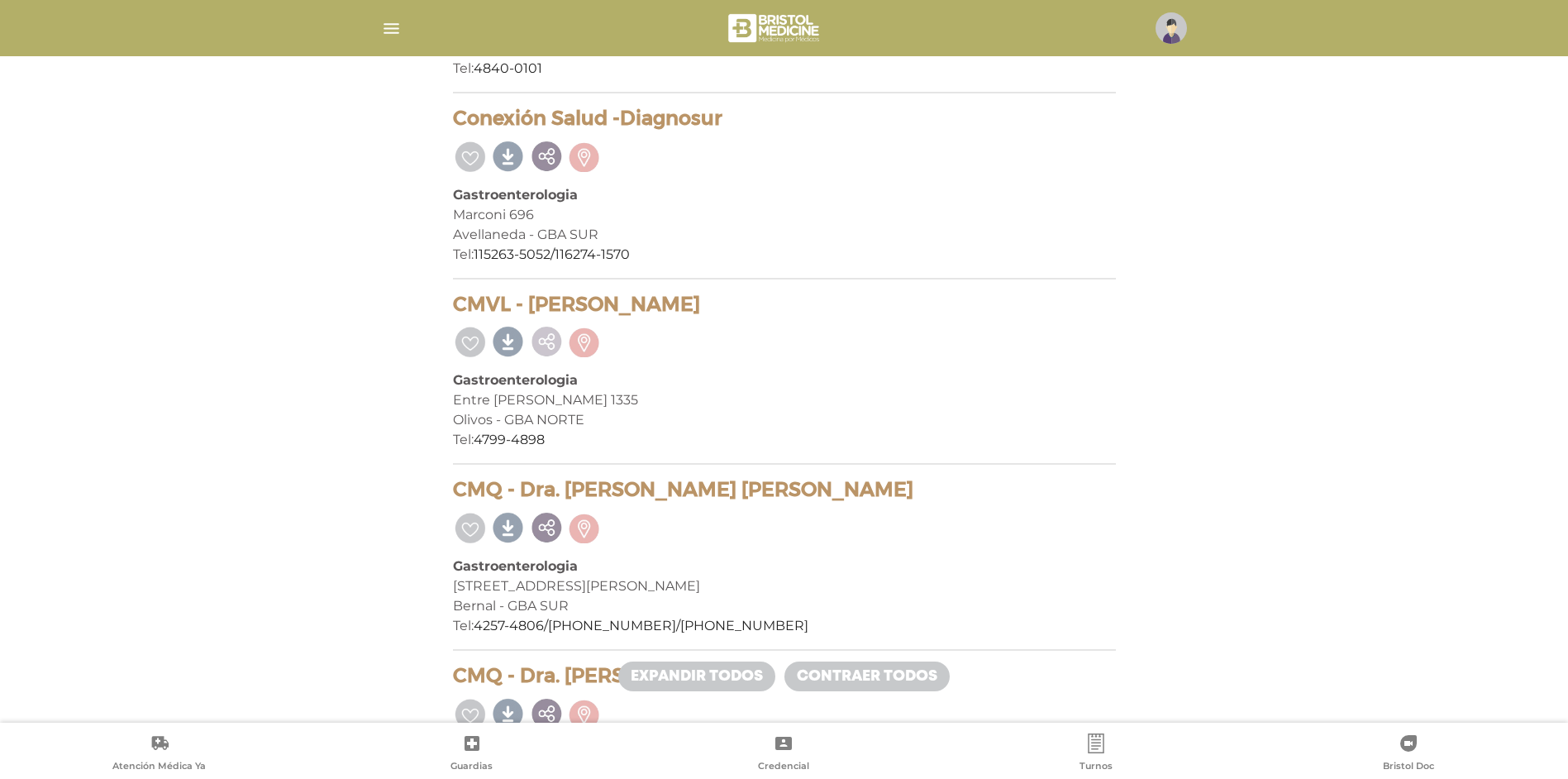
click at [543, 346] on link at bounding box center [546, 339] width 34 height 34
click at [463, 411] on div "Olivos - GBA NORTE" at bounding box center [784, 419] width 663 height 20
drag, startPoint x: 455, startPoint y: 400, endPoint x: 559, endPoint y: 397, distance: 104.0
click at [559, 397] on div "Entre [PERSON_NAME] 1335" at bounding box center [784, 400] width 663 height 20
copy div "Entre [PERSON_NAME] 1335"
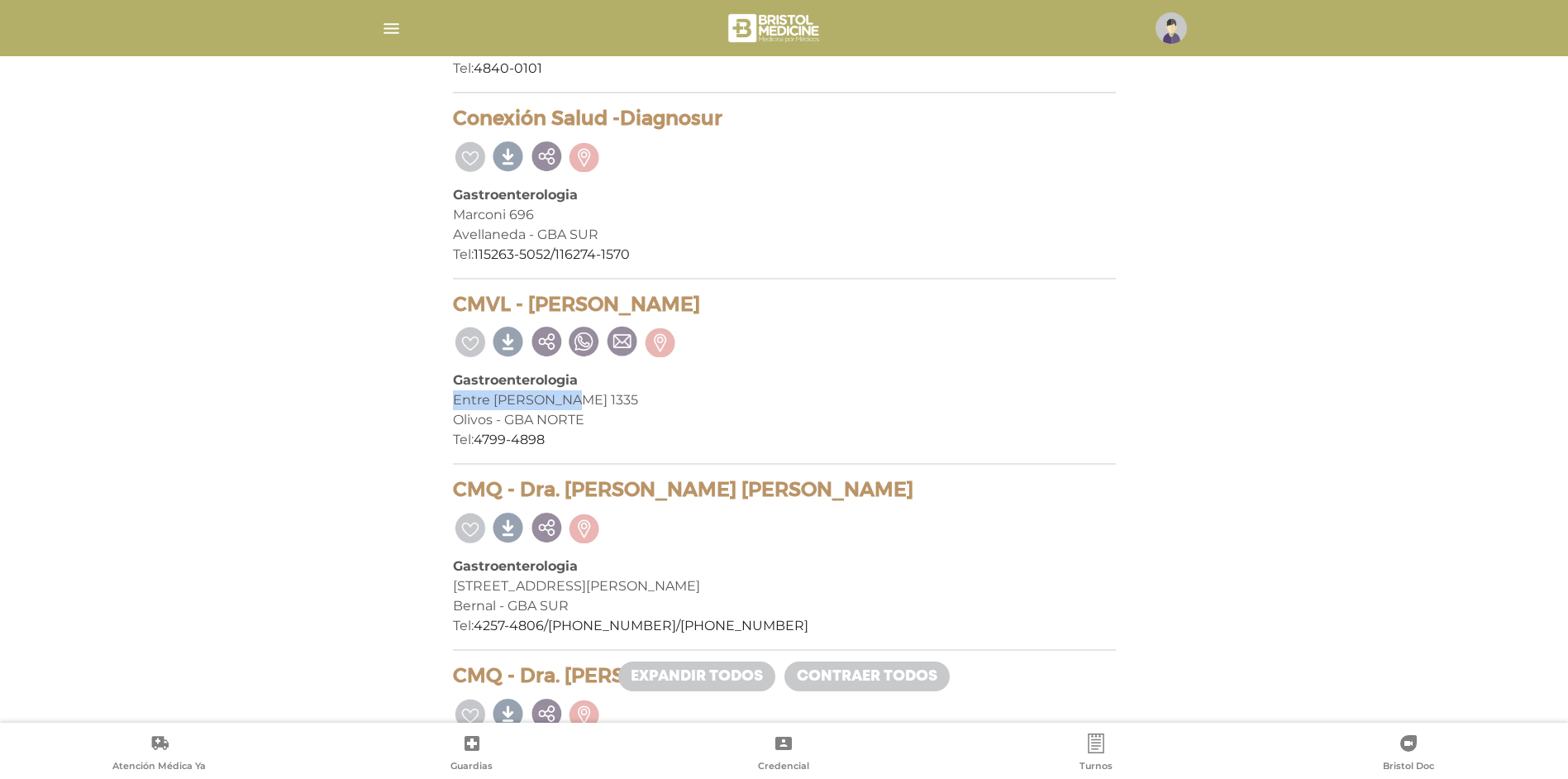
click at [1174, 33] on img at bounding box center [1172, 28] width 32 height 32
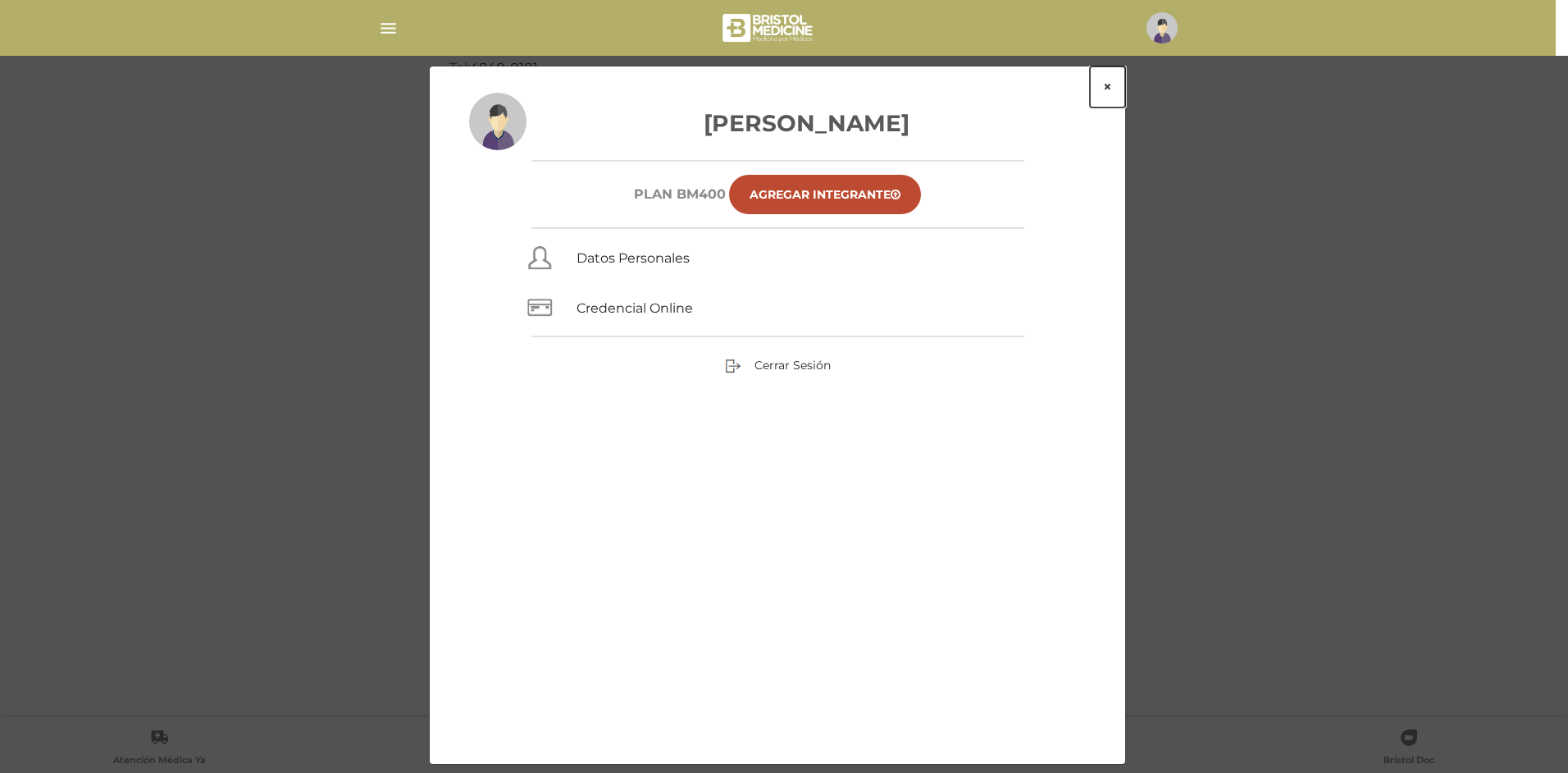
click at [1113, 87] on button "×" at bounding box center [1107, 87] width 35 height 41
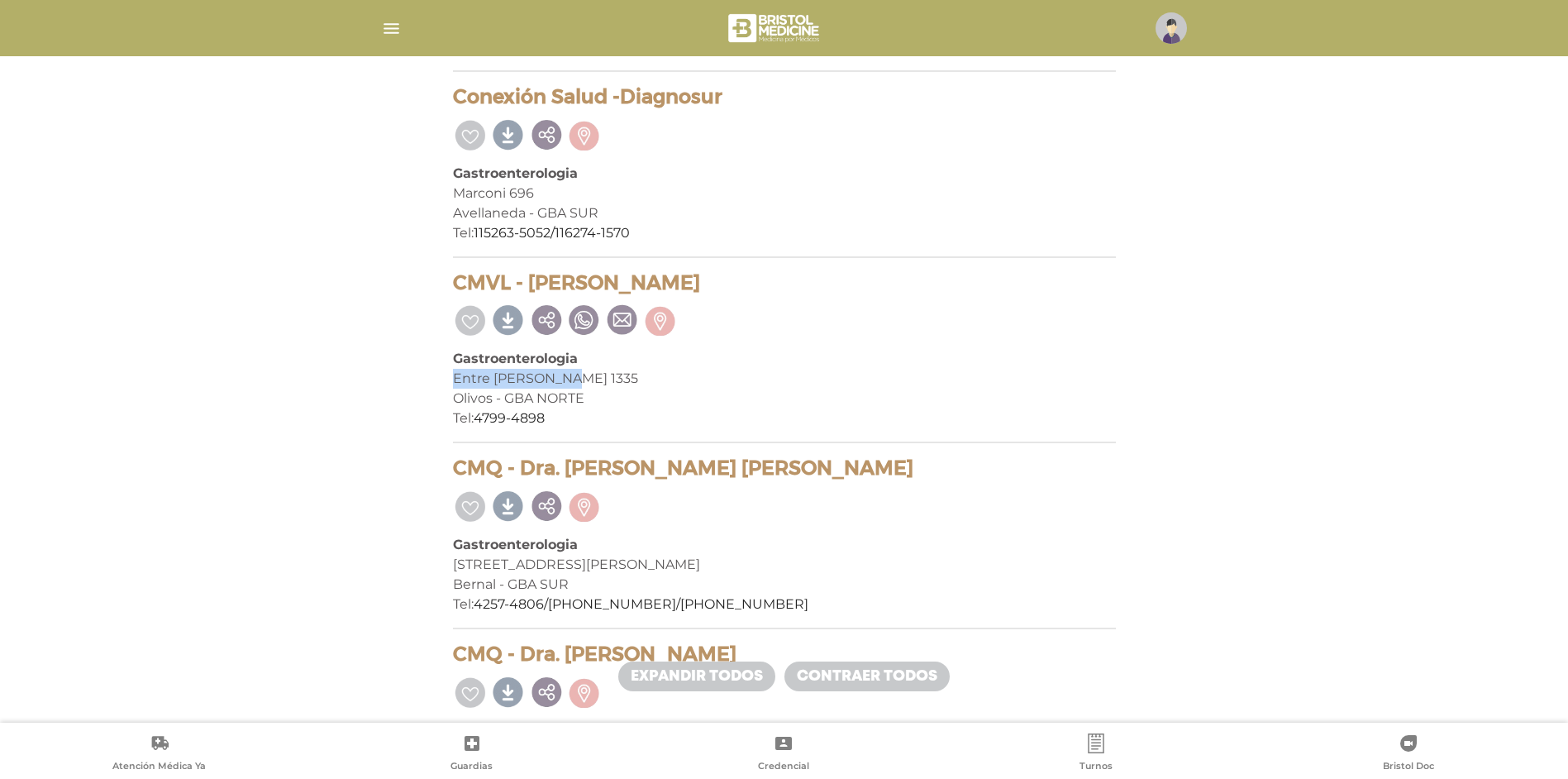
scroll to position [5160, 0]
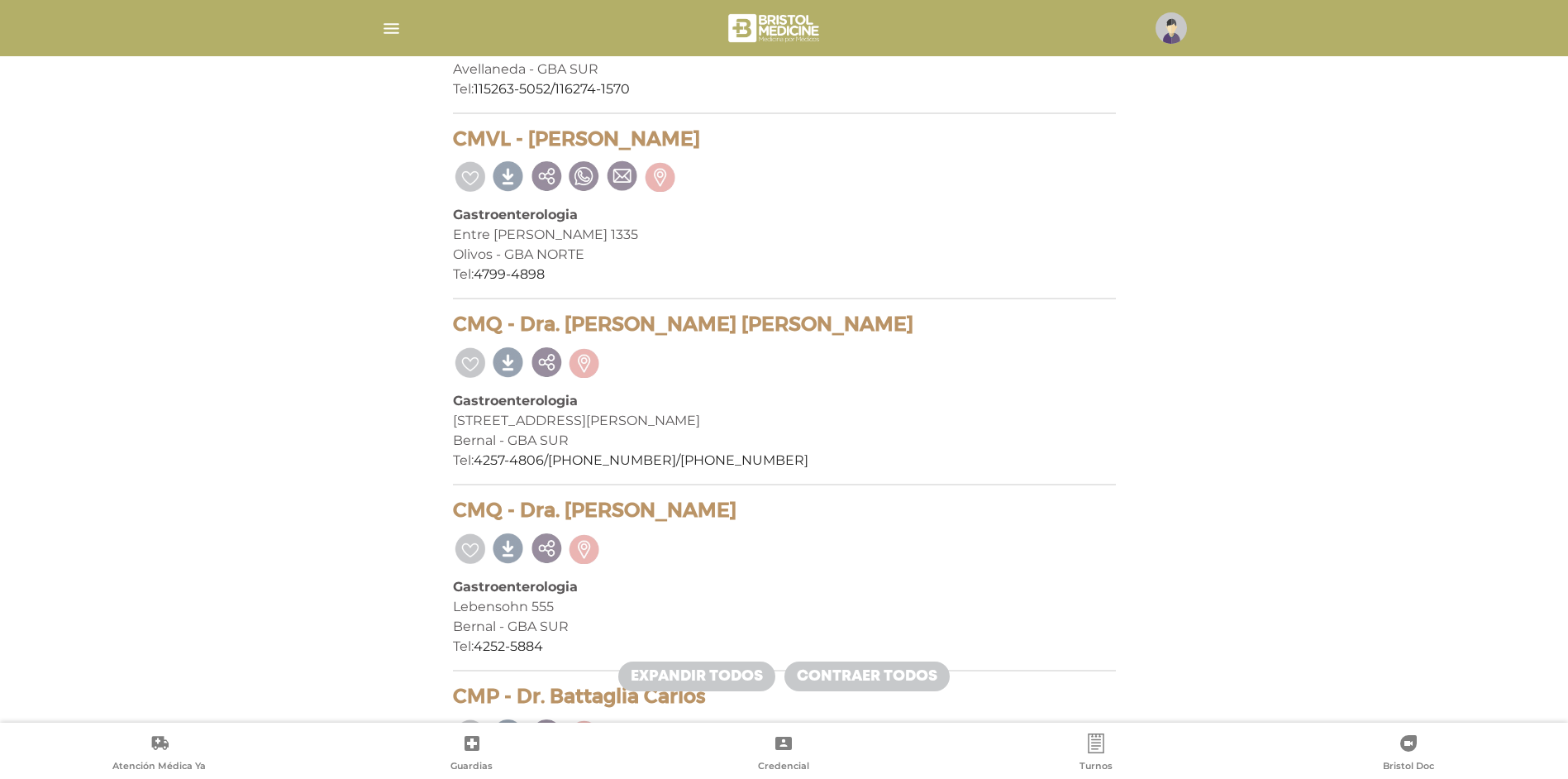
click at [494, 326] on h4 "CMQ - Dra. [PERSON_NAME] [PERSON_NAME]" at bounding box center [784, 324] width 663 height 24
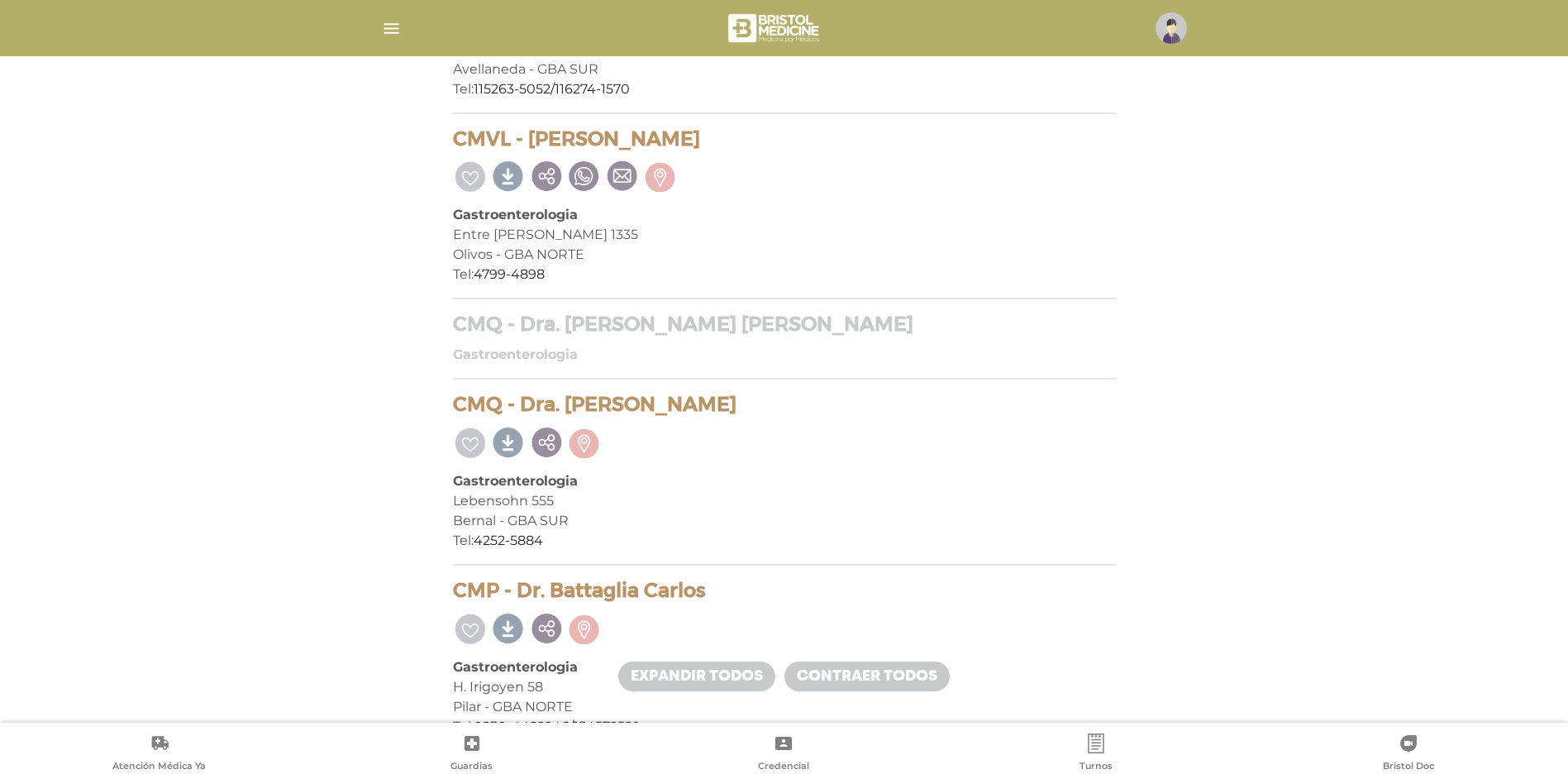
click at [584, 407] on h4 "CMQ - Dra. [PERSON_NAME]" at bounding box center [784, 404] width 663 height 24
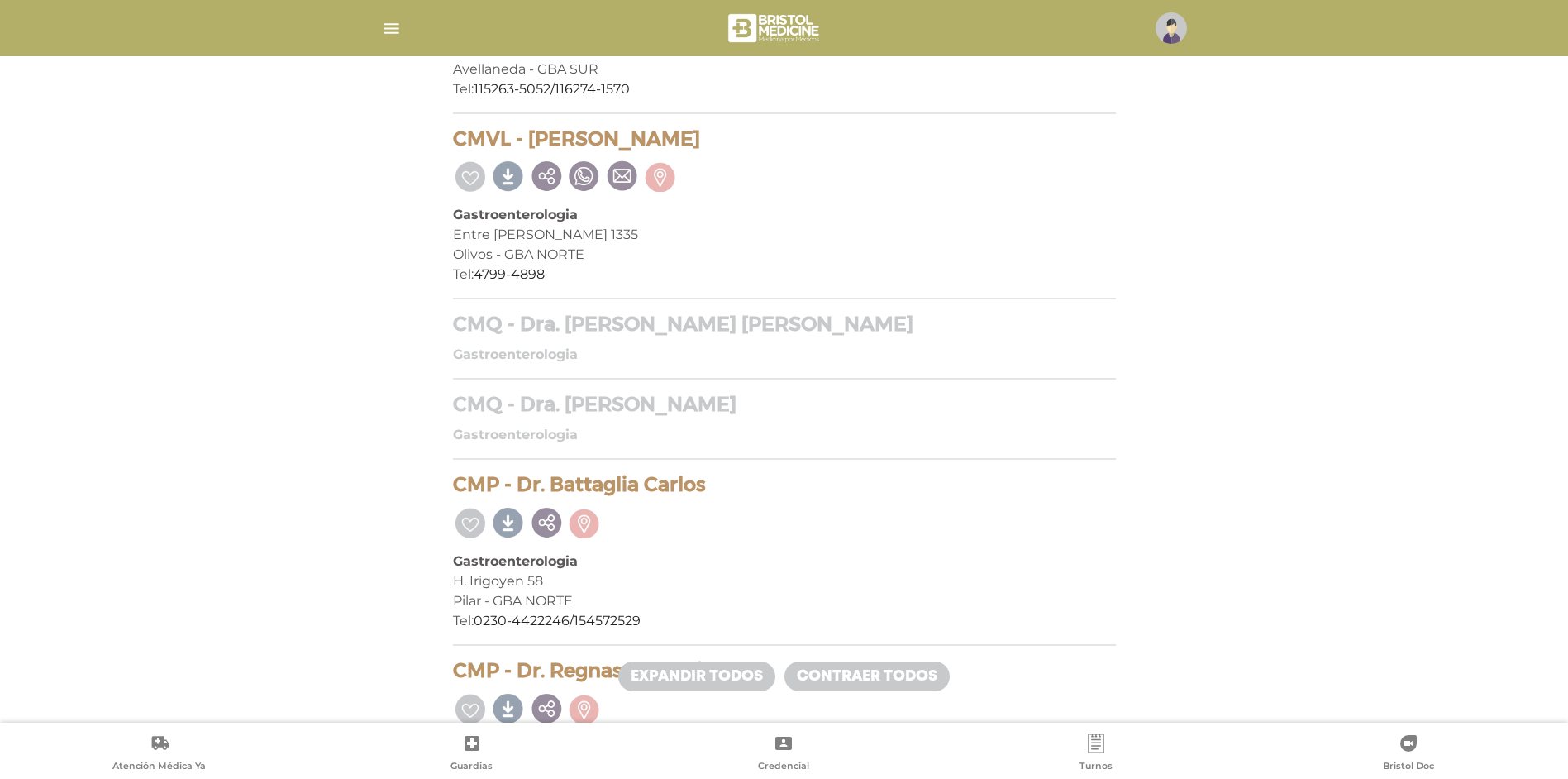
click at [628, 489] on h4 "CMP - Dr. Battaglia Carlos" at bounding box center [784, 485] width 663 height 24
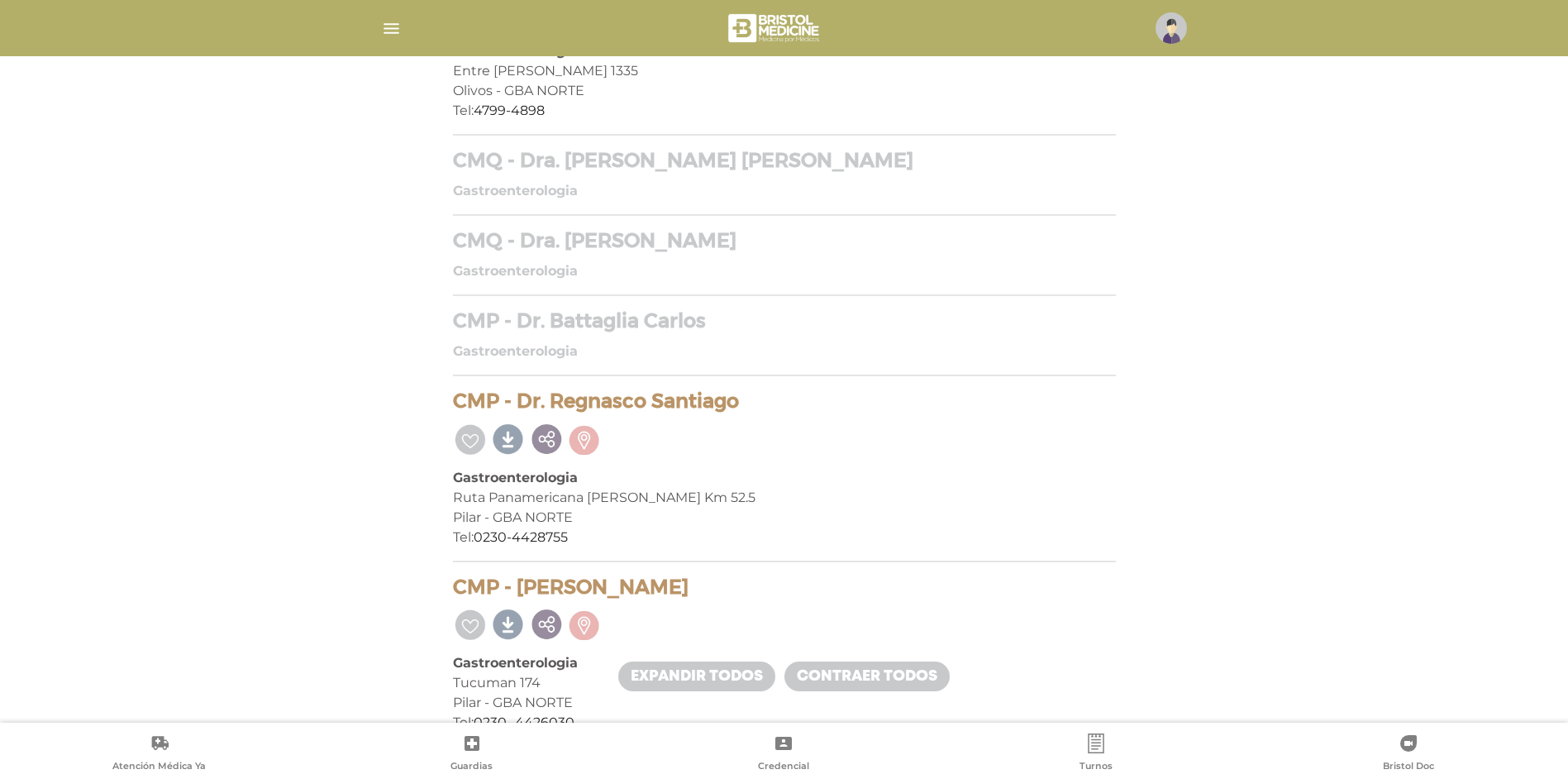
scroll to position [5325, 0]
click at [647, 402] on h4 "CMP - Dr. Regnasco Santiago" at bounding box center [784, 399] width 663 height 24
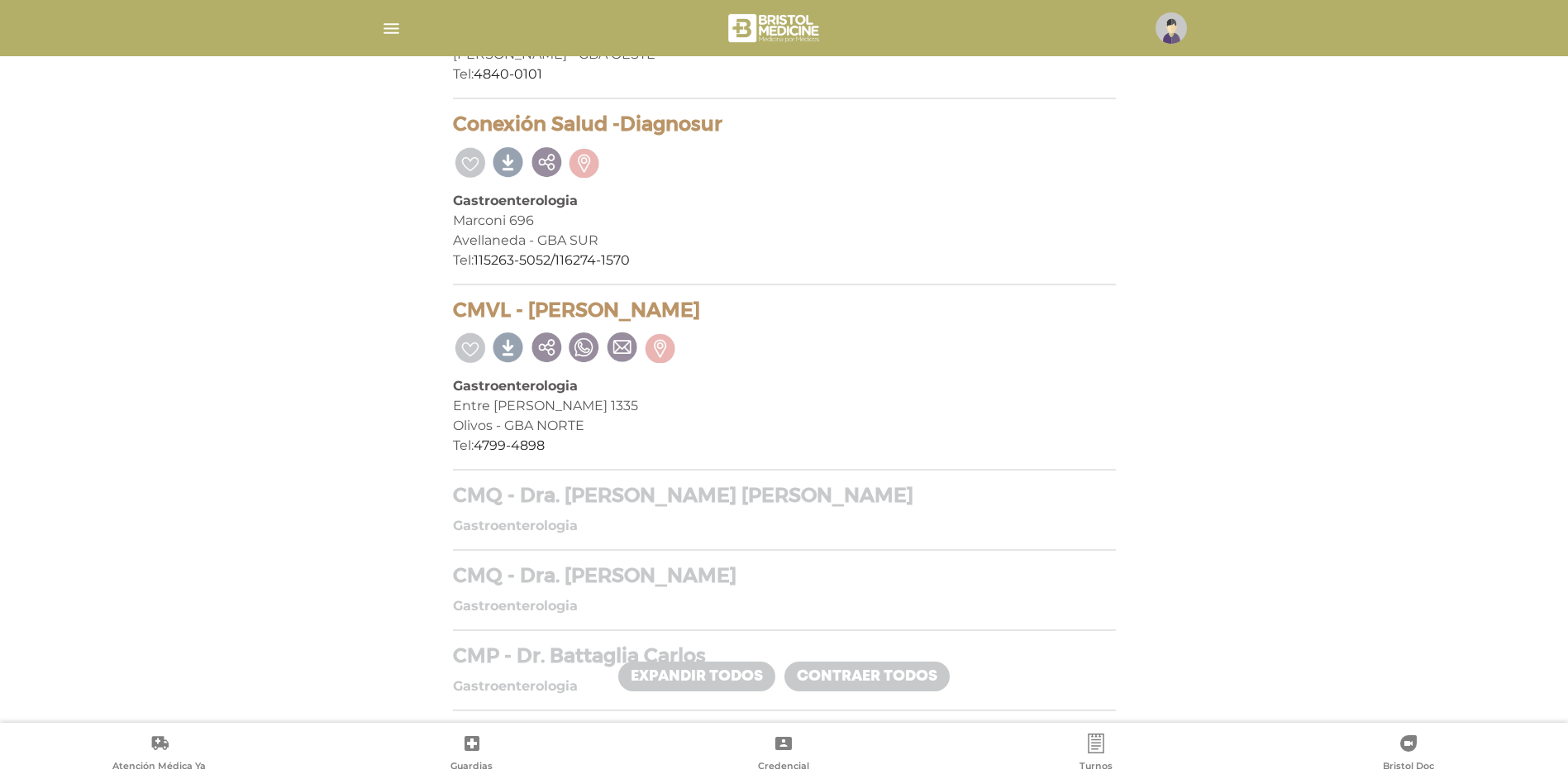
scroll to position [4995, 0]
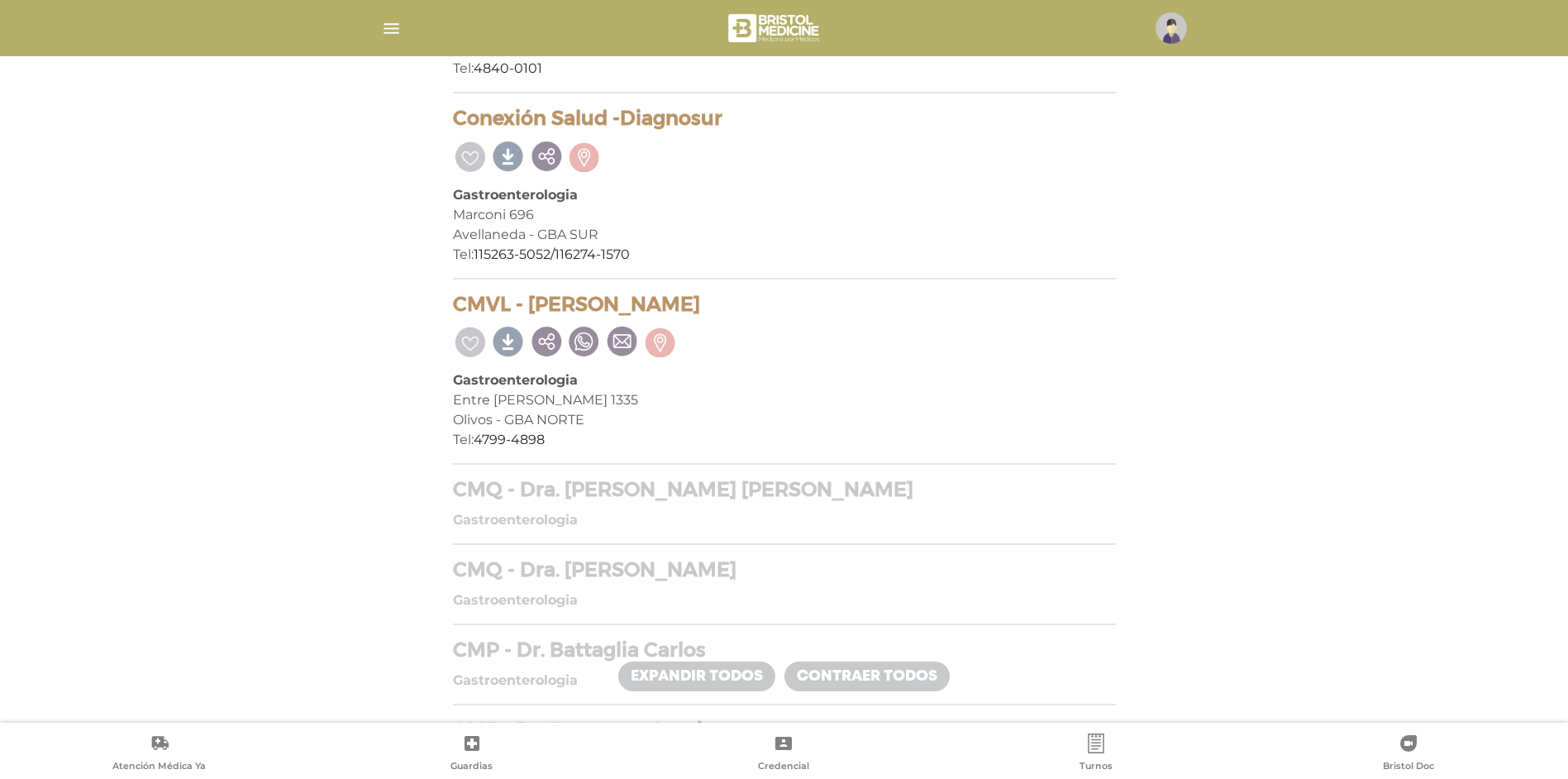
click at [711, 491] on h4 "CMQ - Dra. [PERSON_NAME] [PERSON_NAME]" at bounding box center [784, 489] width 663 height 24
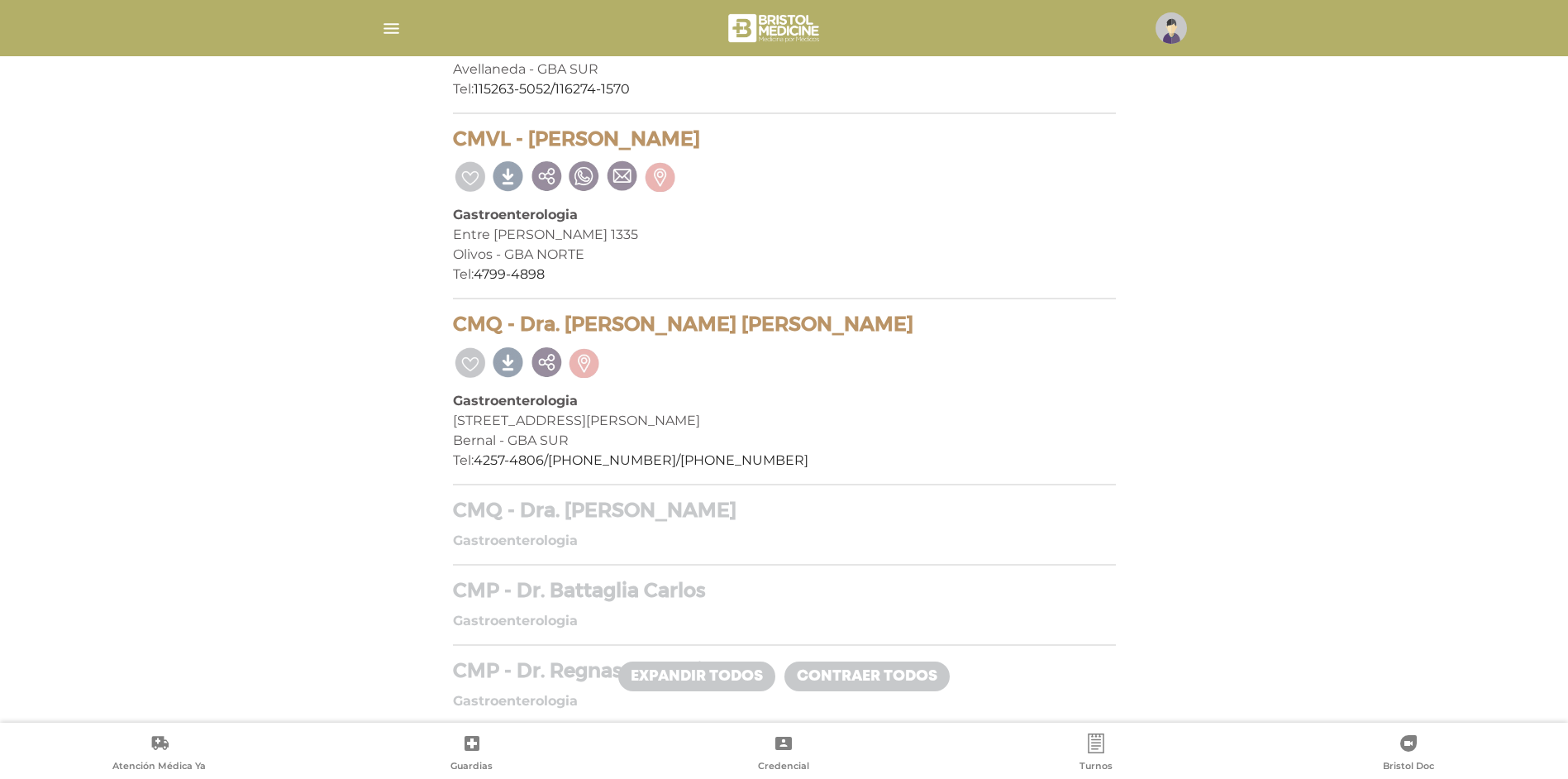
click at [666, 508] on h4 "CMQ - Dra. [PERSON_NAME]" at bounding box center [784, 510] width 663 height 24
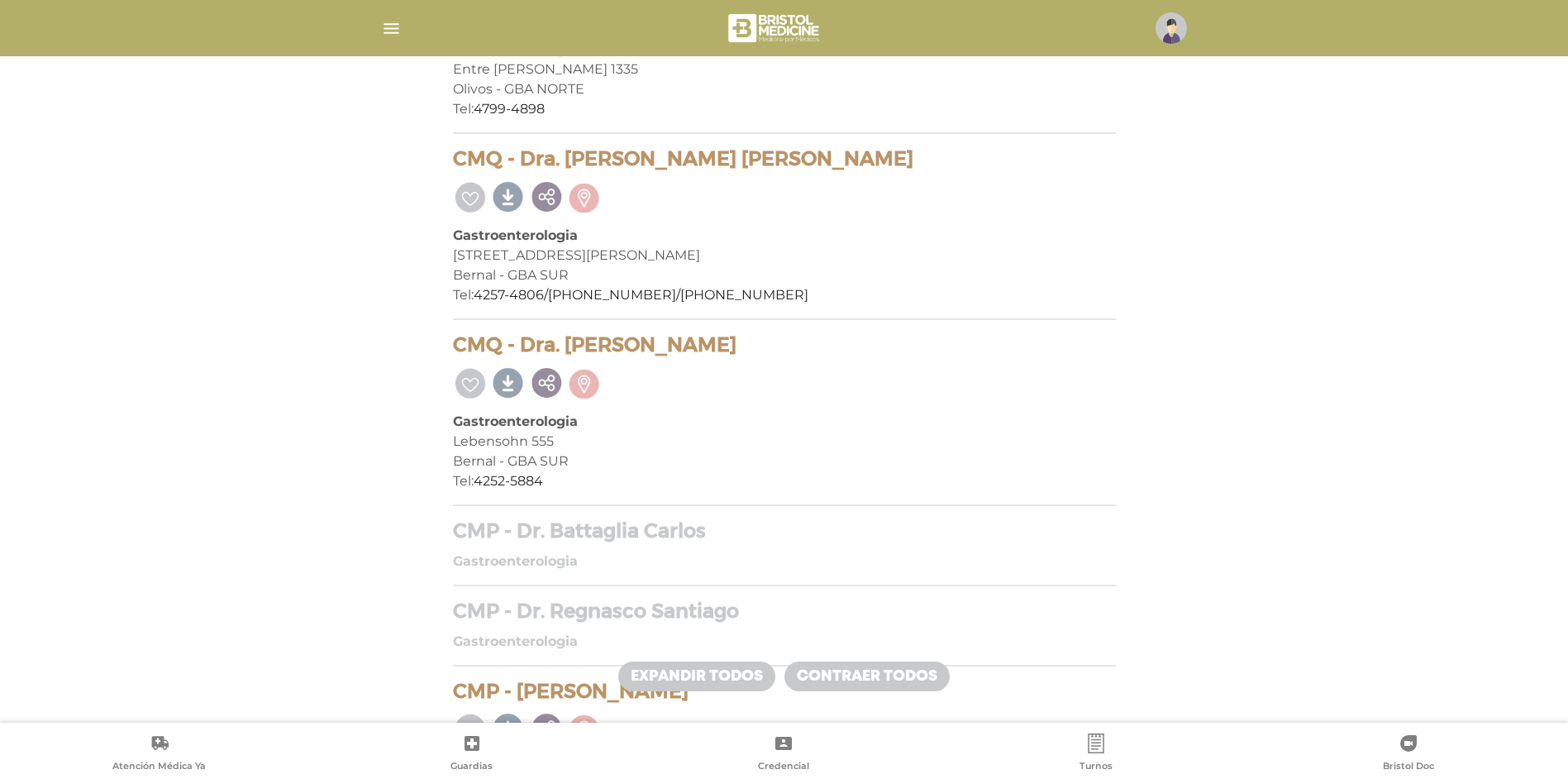
click at [680, 527] on h4 "CMP - Dr. Battaglia Carlos" at bounding box center [784, 530] width 663 height 24
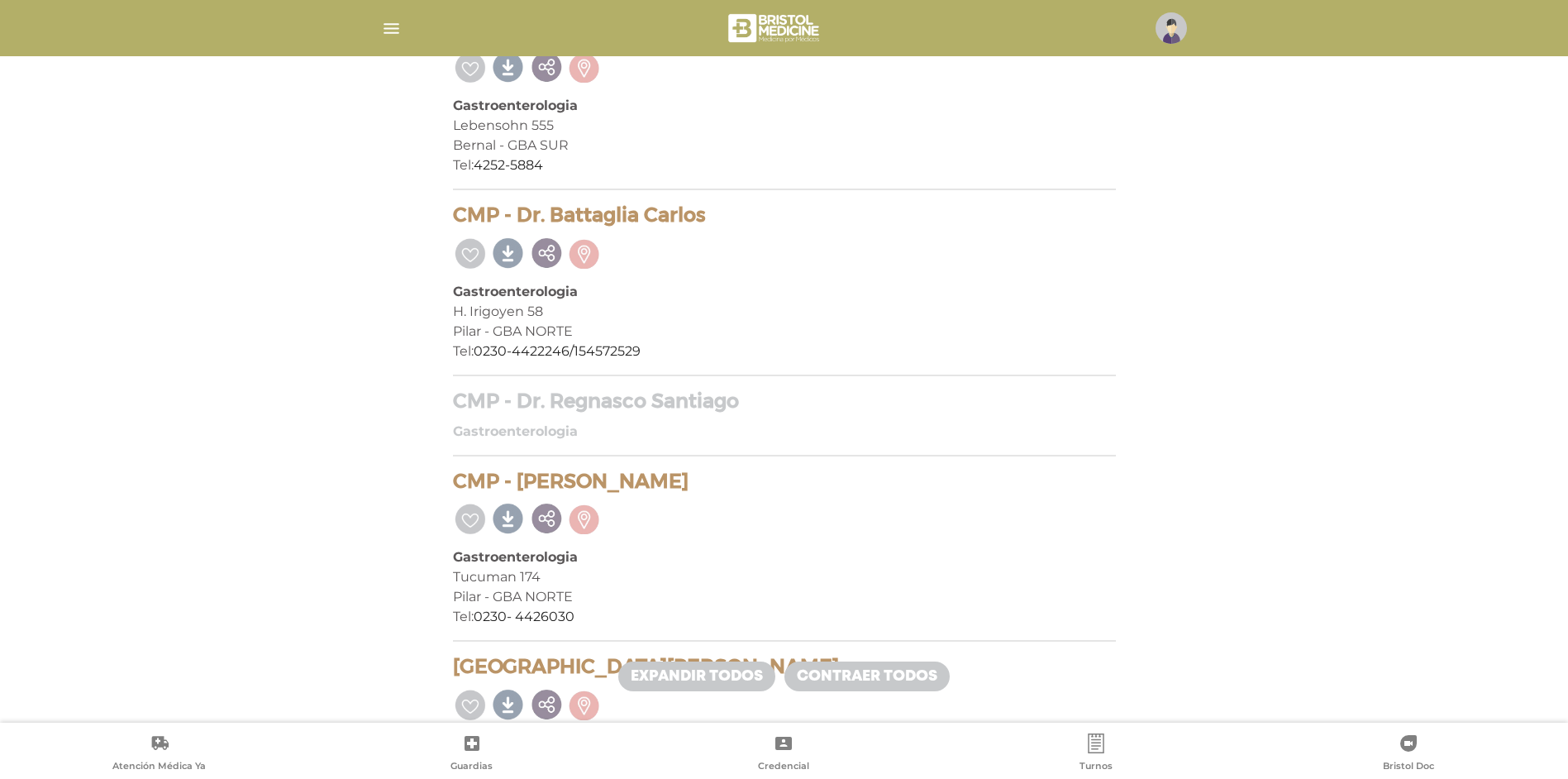
scroll to position [5656, 0]
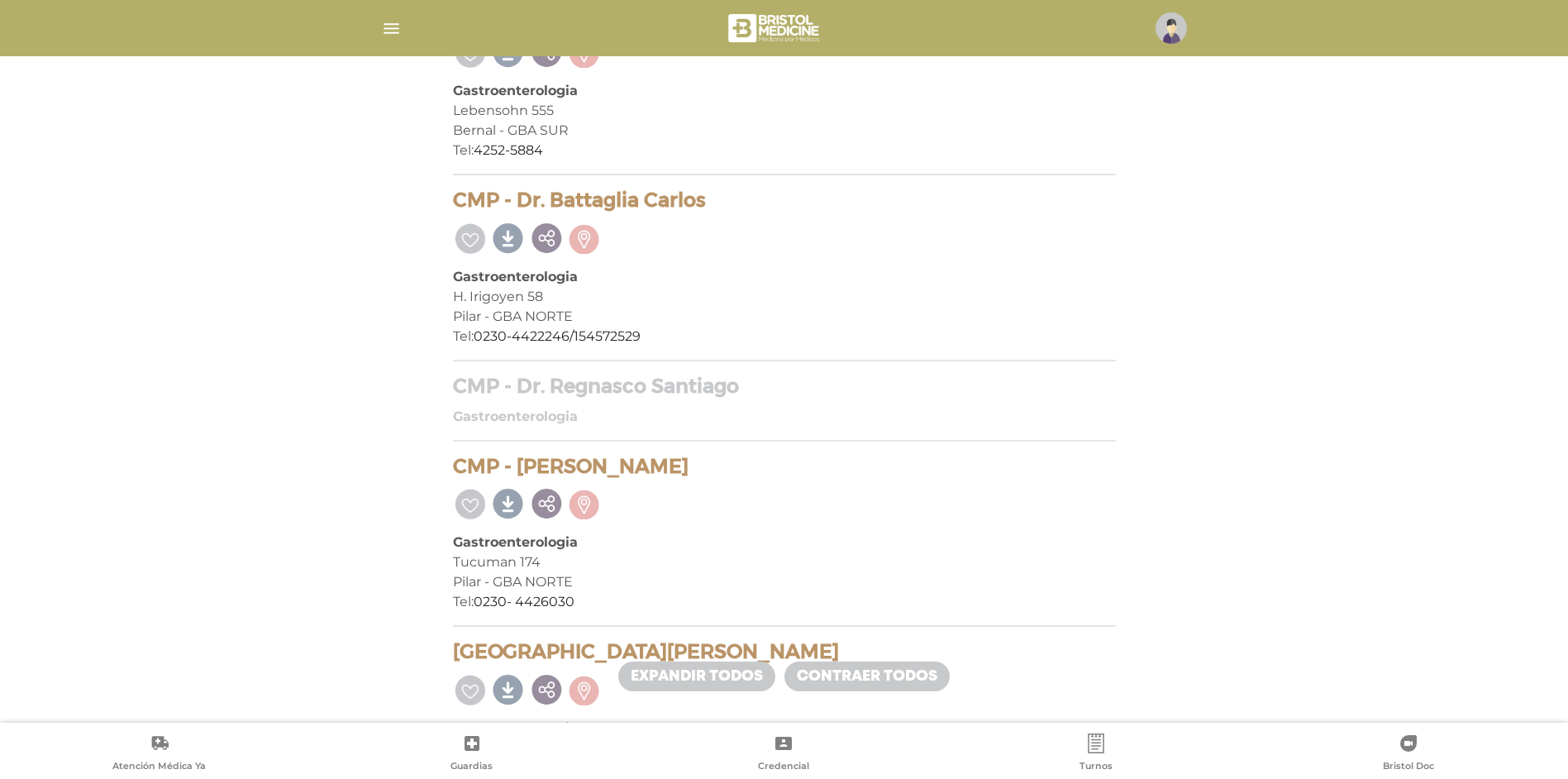
click at [675, 393] on h4 "CMP - Dr. Regnasco Santiago" at bounding box center [784, 386] width 663 height 24
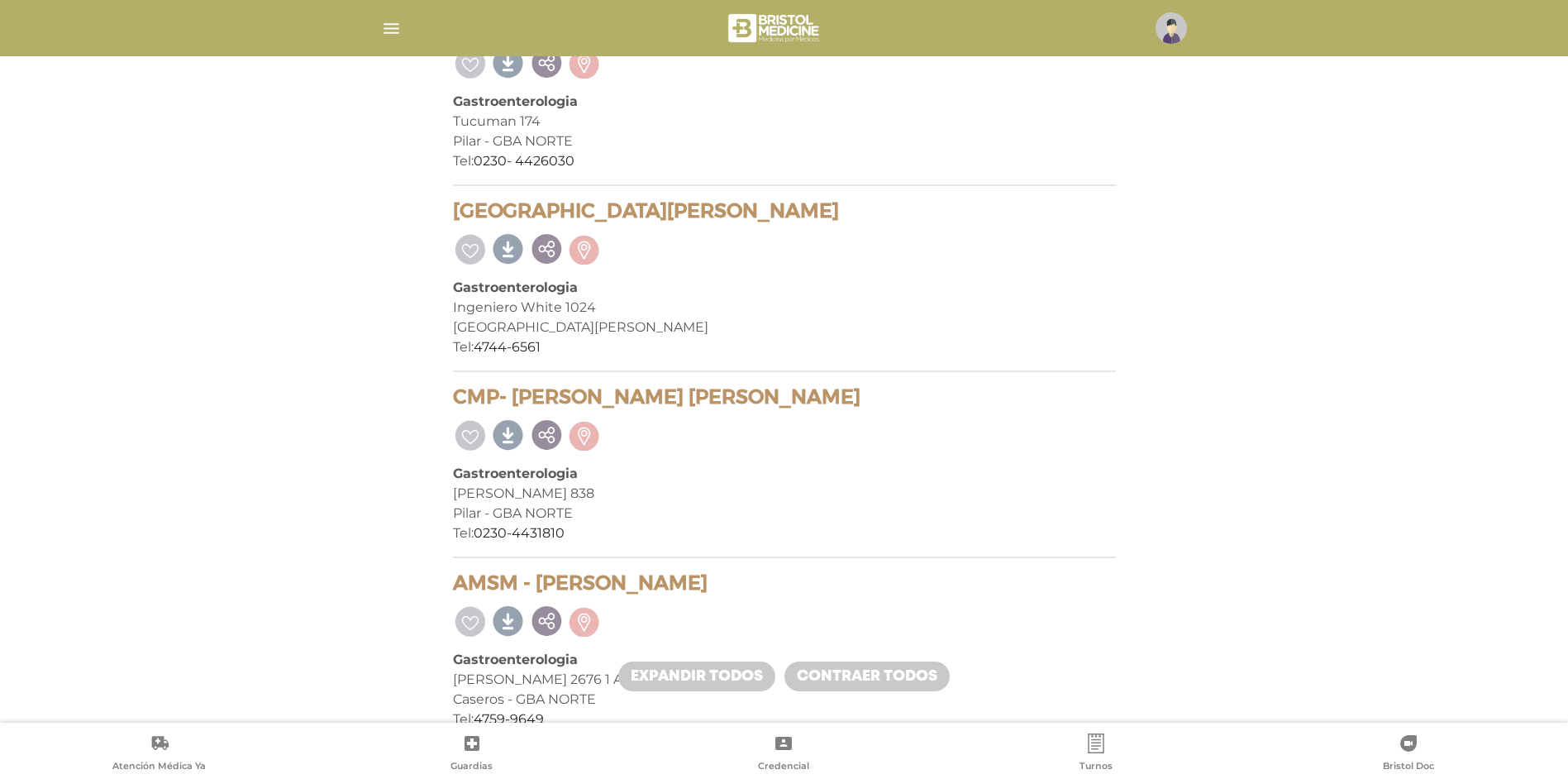
scroll to position [2608, 0]
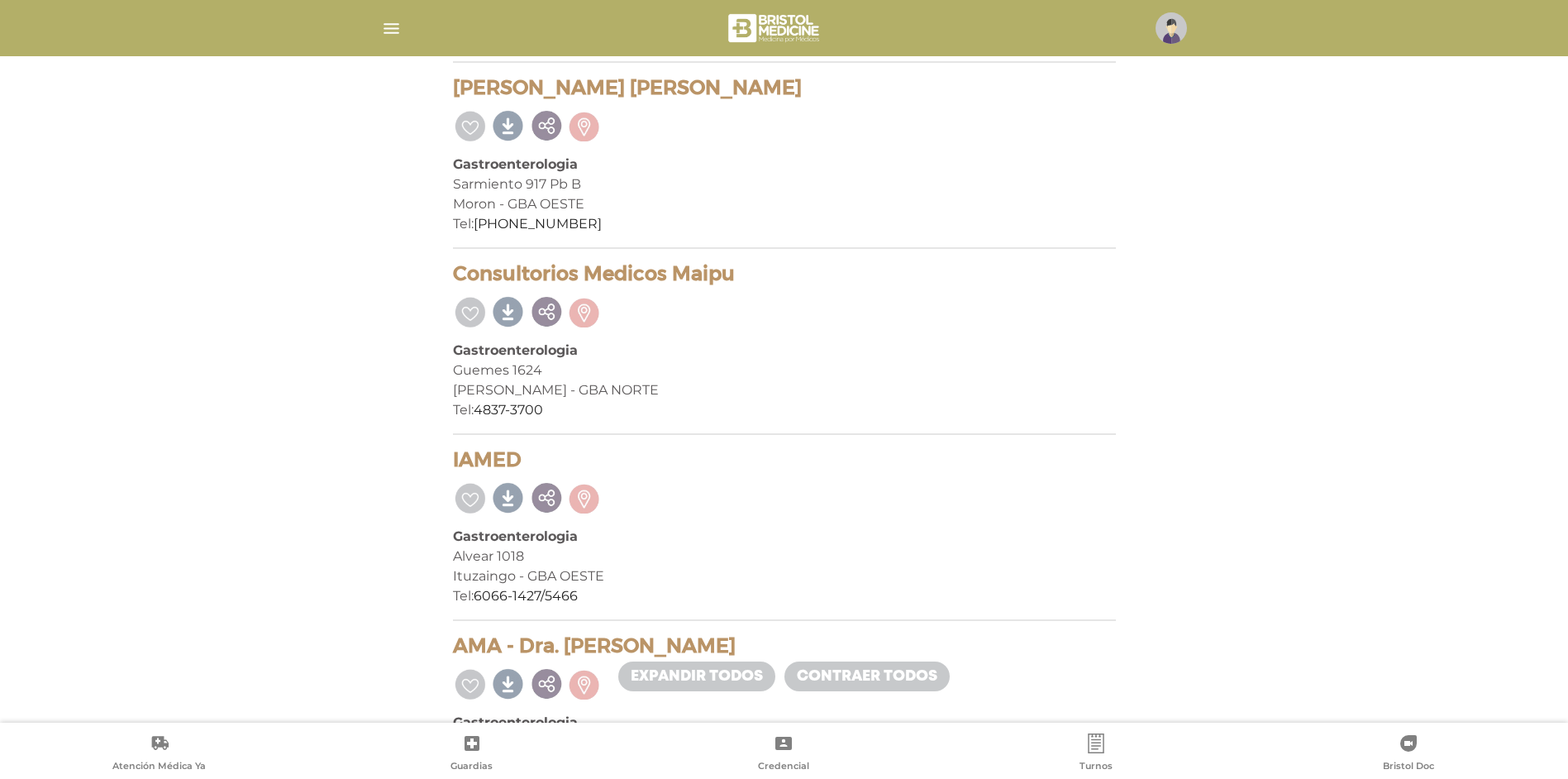
click at [462, 390] on div "[PERSON_NAME] - GBA NORTE" at bounding box center [784, 390] width 663 height 20
